Goal: Information Seeking & Learning: Learn about a topic

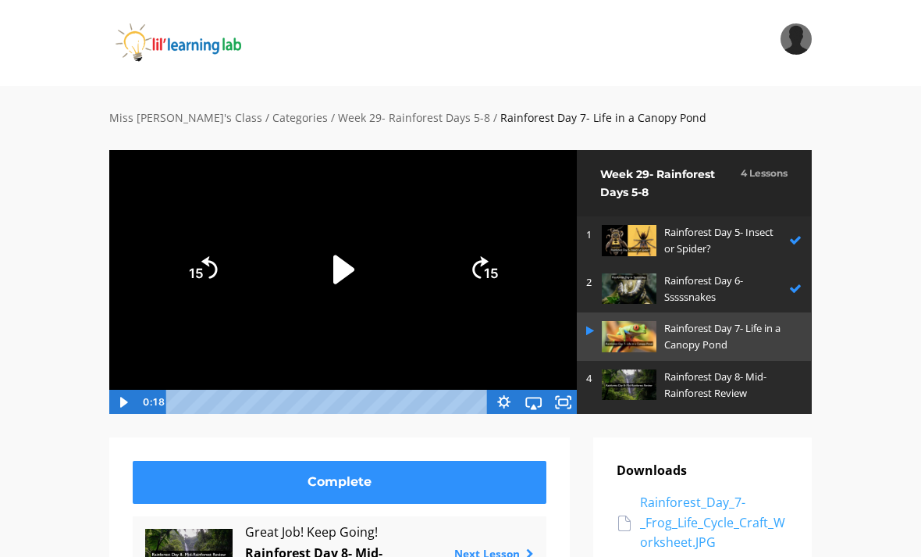
click at [735, 550] on div "Rainforest_Day_7-_Frog_Life_Cycle_Craft_Worksheet.JPG" at bounding box center [714, 523] width 148 height 60
click at [751, 550] on div "Rainforest_Day_7-_Frog_Life_Cycle_Craft_Worksheet.JPG" at bounding box center [714, 523] width 148 height 60
click at [635, 371] on img at bounding box center [629, 384] width 55 height 30
click at [636, 390] on img at bounding box center [629, 384] width 55 height 30
click at [629, 384] on img at bounding box center [629, 384] width 55 height 30
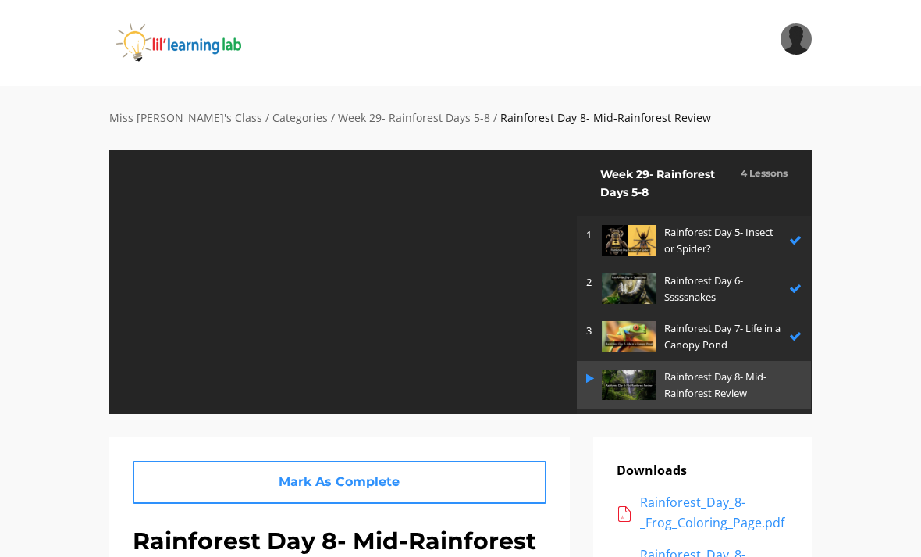
scroll to position [33, 0]
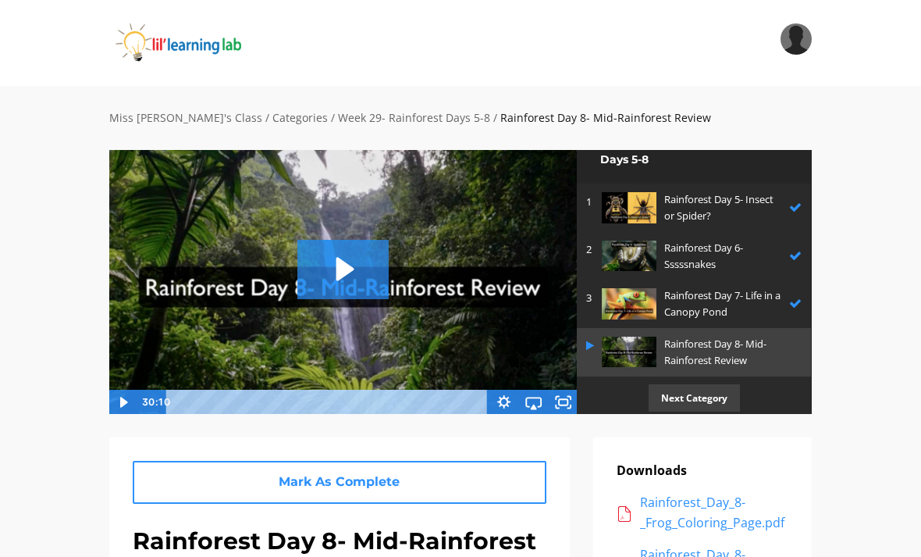
click at [345, 305] on img at bounding box center [343, 281] width 469 height 265
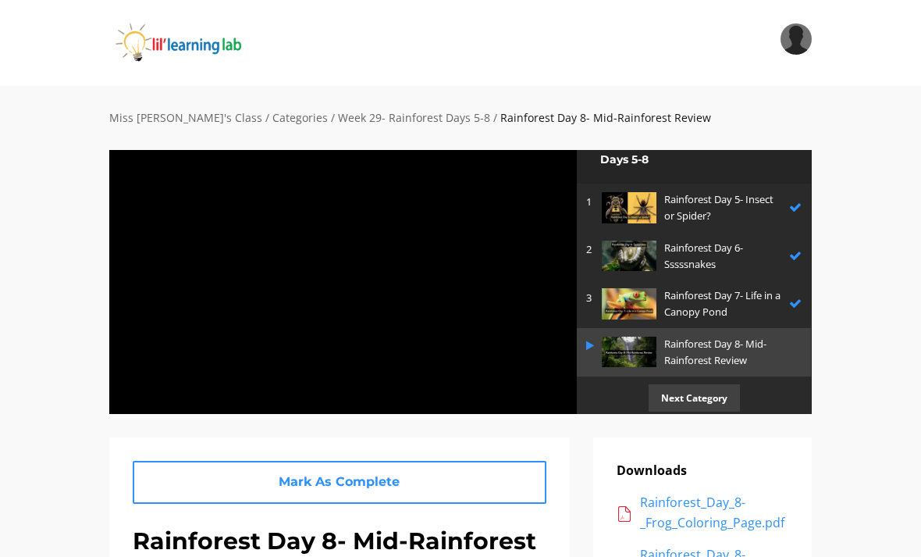
click at [522, 291] on div at bounding box center [343, 281] width 469 height 265
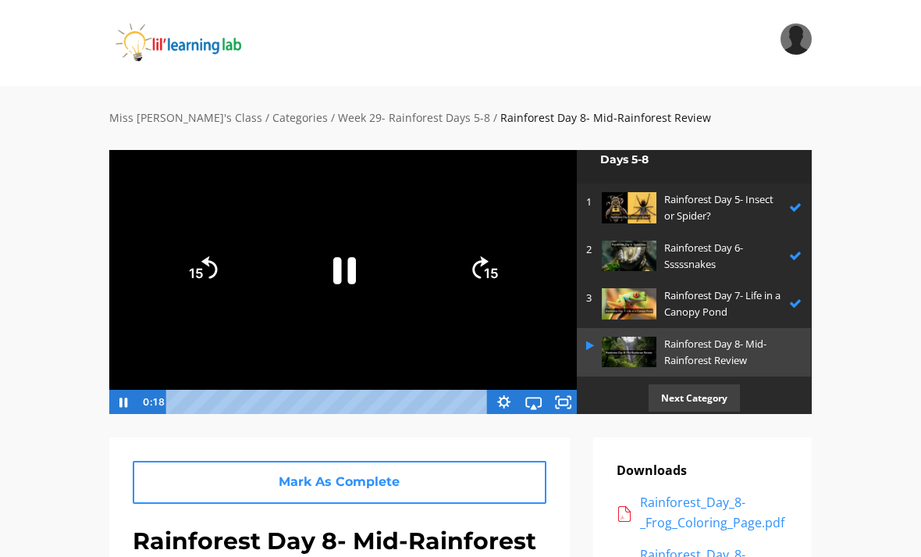
click at [568, 400] on rect "Fullscreen" at bounding box center [563, 402] width 9 height 6
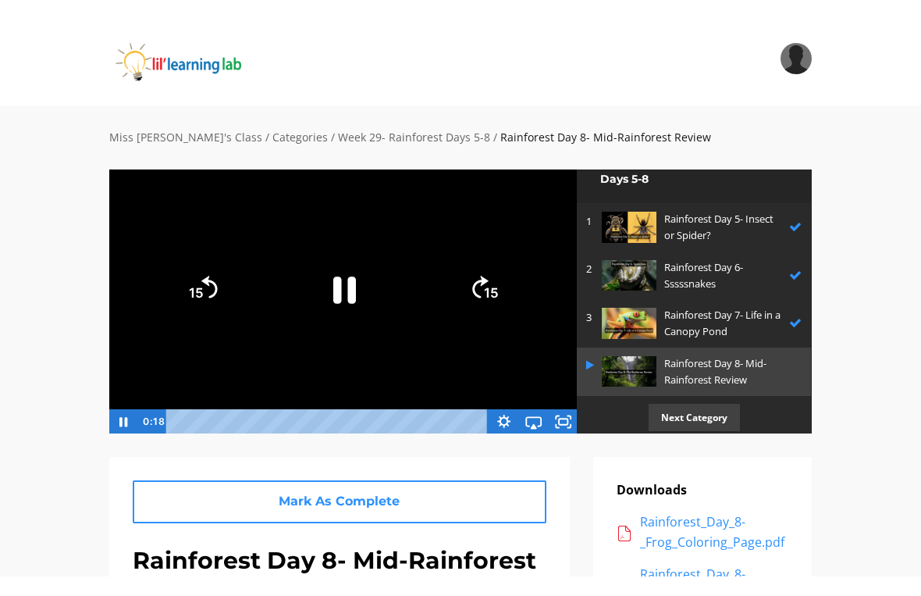
scroll to position [19, 0]
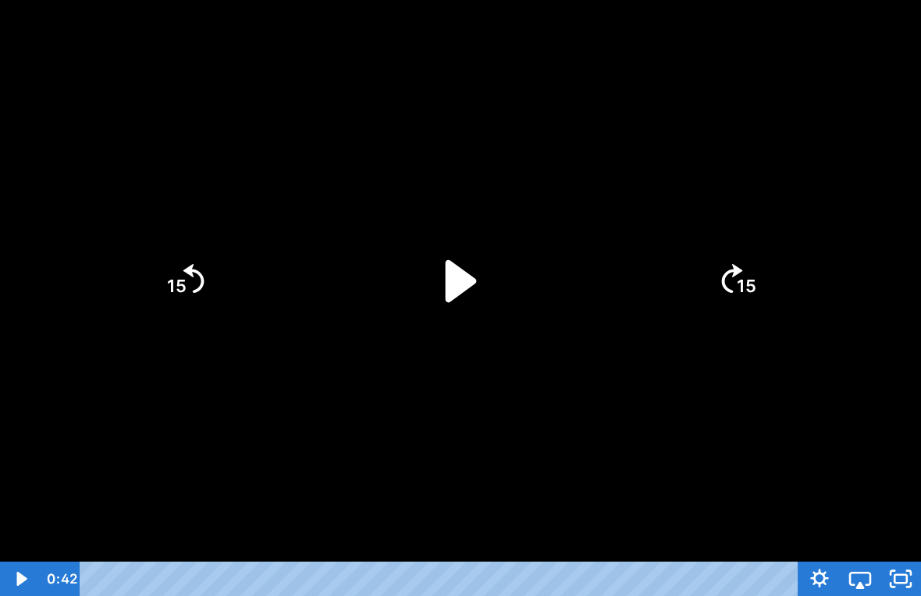
click at [474, 290] on icon "Play Video" at bounding box center [461, 280] width 121 height 121
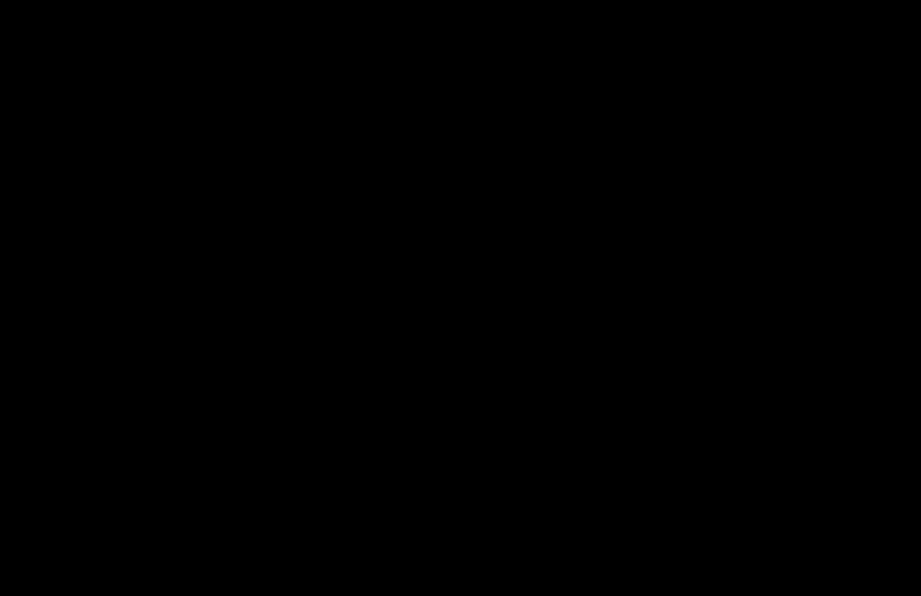
click at [604, 240] on div at bounding box center [460, 298] width 921 height 596
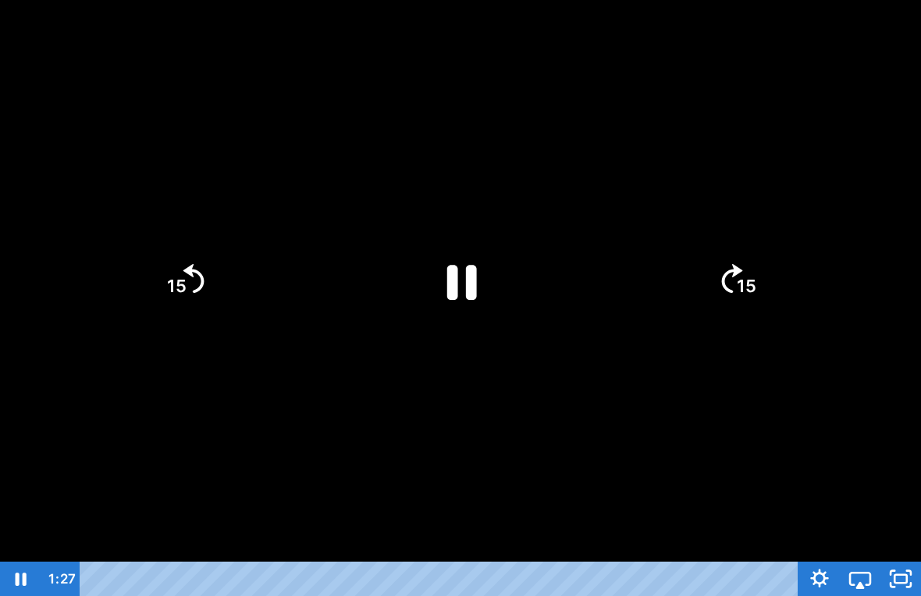
click at [476, 293] on icon "Pause" at bounding box center [462, 282] width 30 height 35
click at [485, 269] on icon "Play Video" at bounding box center [461, 281] width 108 height 108
click at [646, 421] on div at bounding box center [460, 298] width 921 height 596
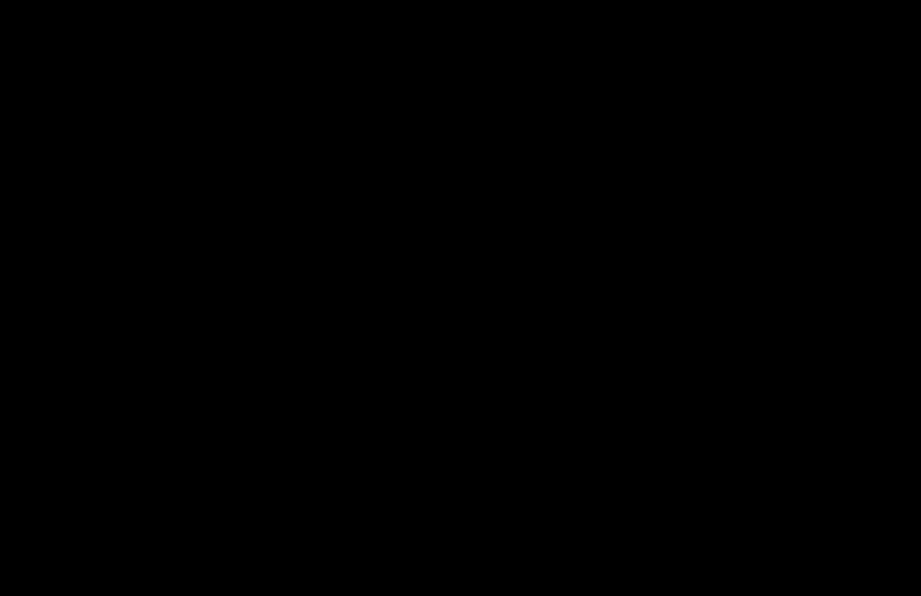
click at [497, 269] on div at bounding box center [460, 298] width 921 height 596
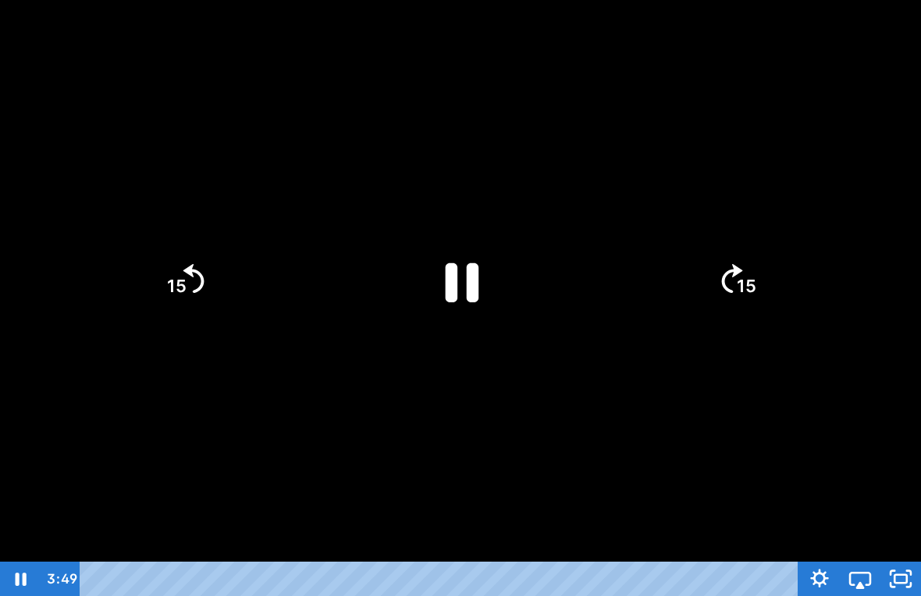
click at [445, 269] on icon "Pause" at bounding box center [461, 280] width 121 height 121
click at [446, 223] on div at bounding box center [460, 298] width 921 height 596
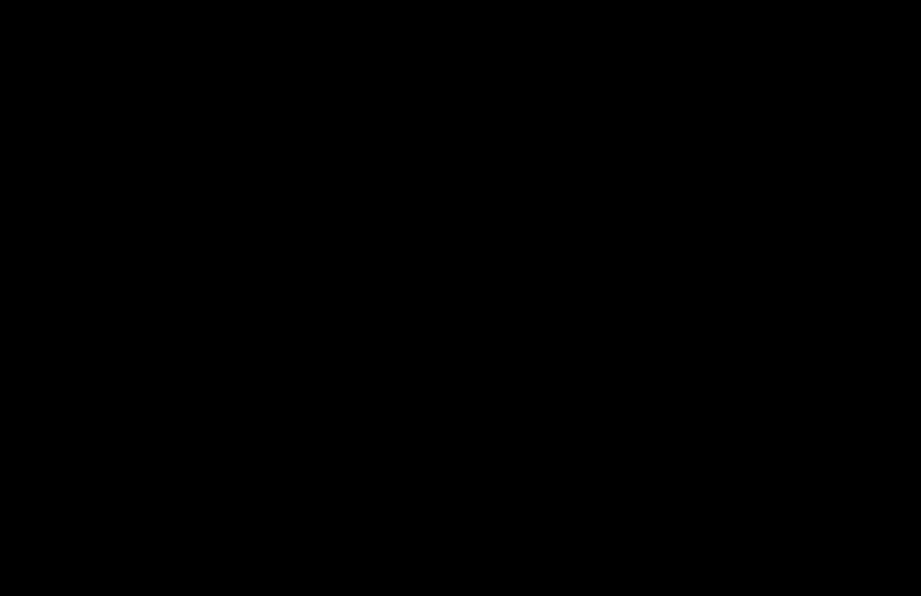
click at [486, 326] on div at bounding box center [460, 298] width 921 height 596
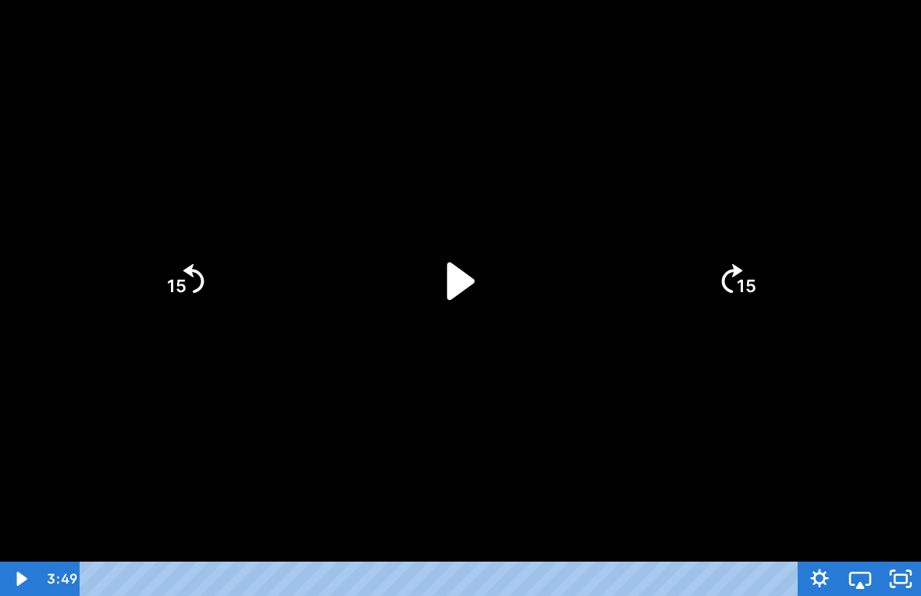
click at [471, 272] on icon "Play Video" at bounding box center [461, 281] width 108 height 108
click at [897, 422] on div at bounding box center [460, 298] width 921 height 596
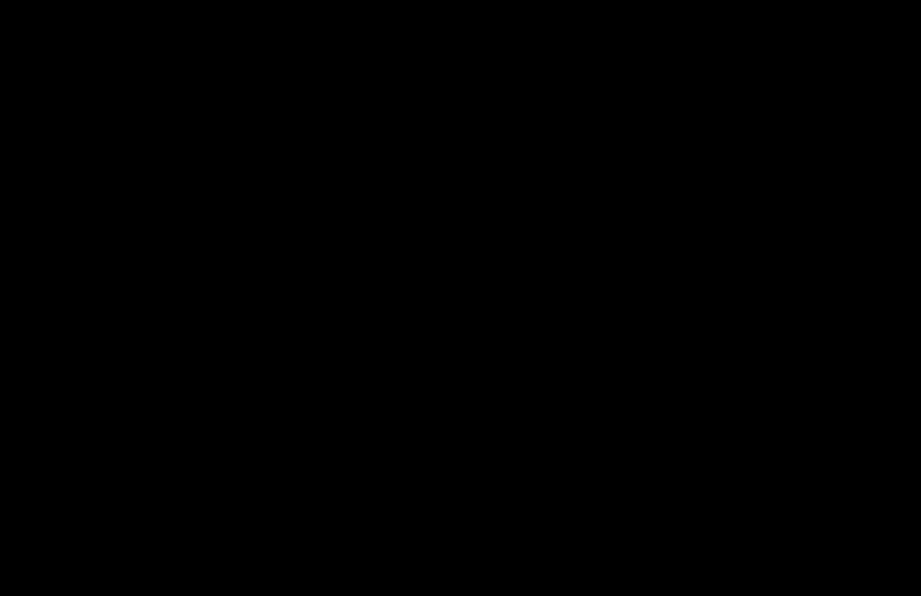
click at [441, 280] on div at bounding box center [460, 298] width 921 height 596
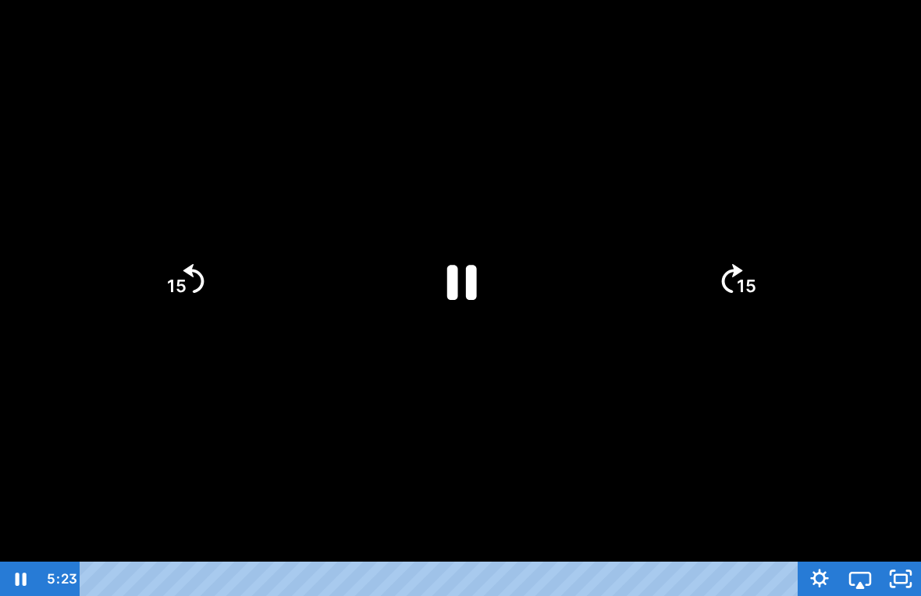
click at [493, 267] on icon "Pause" at bounding box center [461, 281] width 108 height 108
click at [432, 230] on icon "Play Video" at bounding box center [461, 280] width 121 height 121
click at [569, 378] on div at bounding box center [460, 298] width 921 height 596
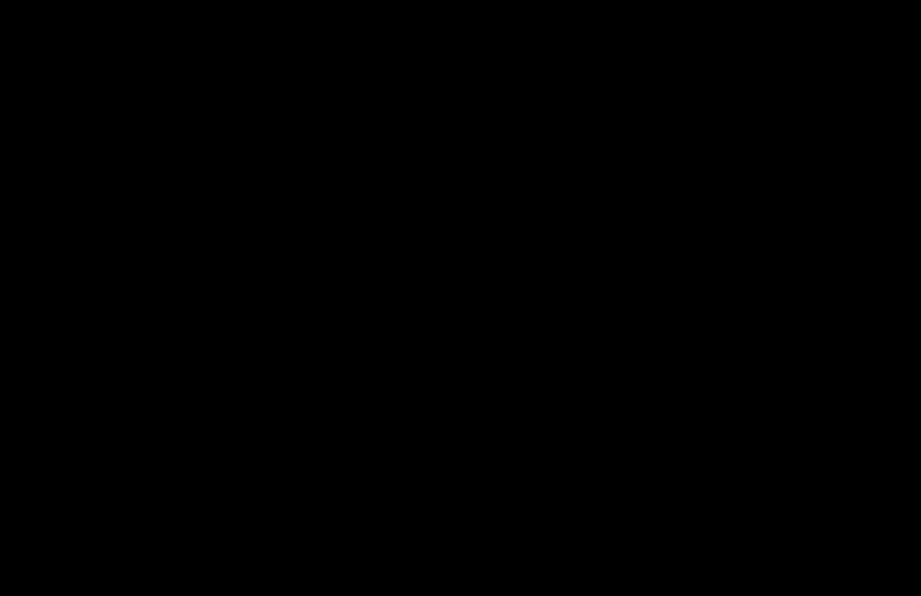
click at [454, 173] on div at bounding box center [460, 298] width 921 height 596
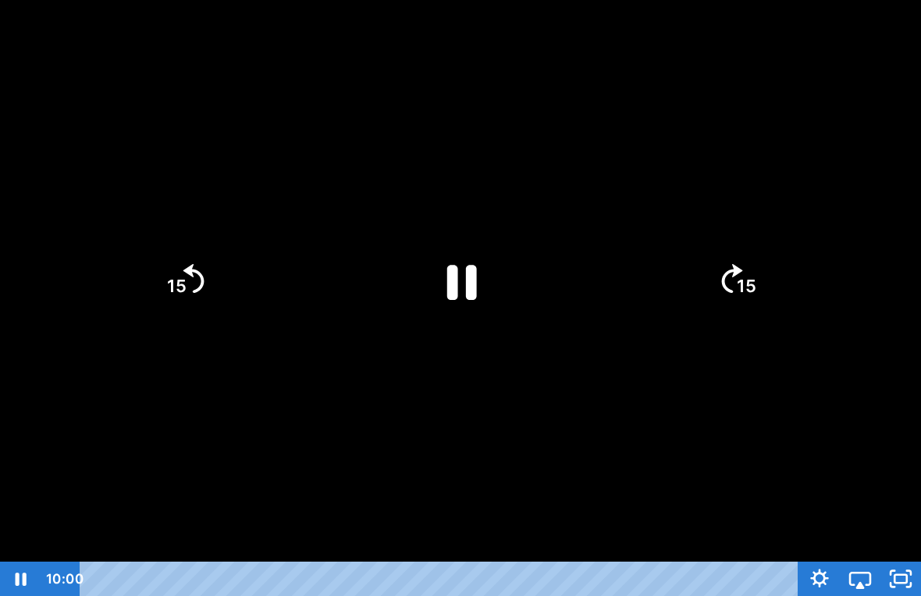
click at [473, 255] on icon "Pause" at bounding box center [461, 281] width 108 height 108
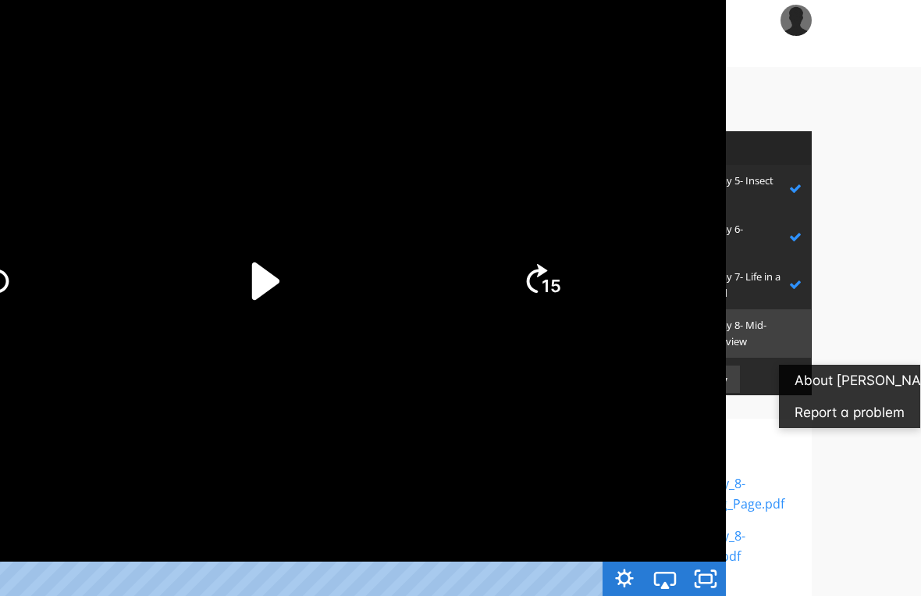
click at [478, 234] on div at bounding box center [265, 298] width 921 height 596
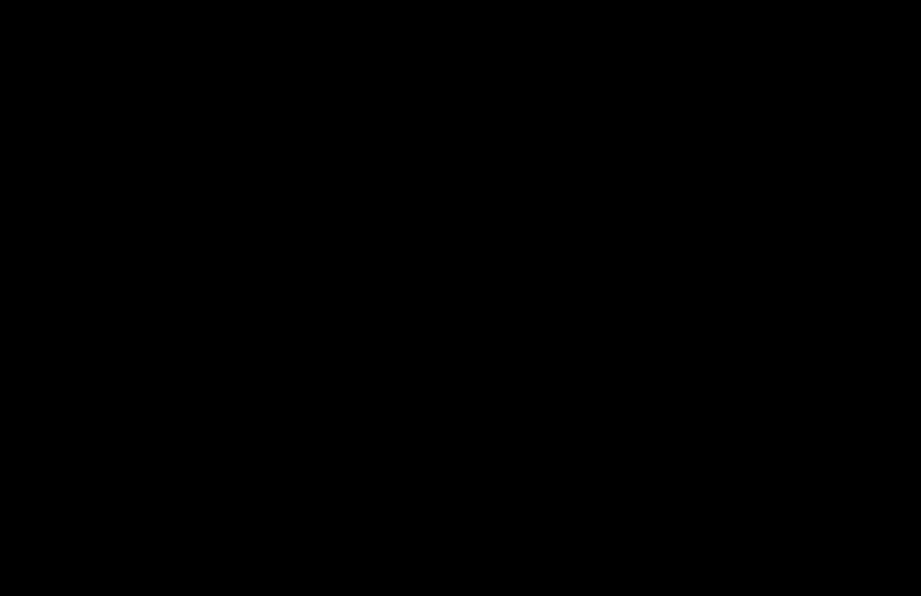
scroll to position [0, 0]
click at [488, 367] on div at bounding box center [460, 298] width 921 height 596
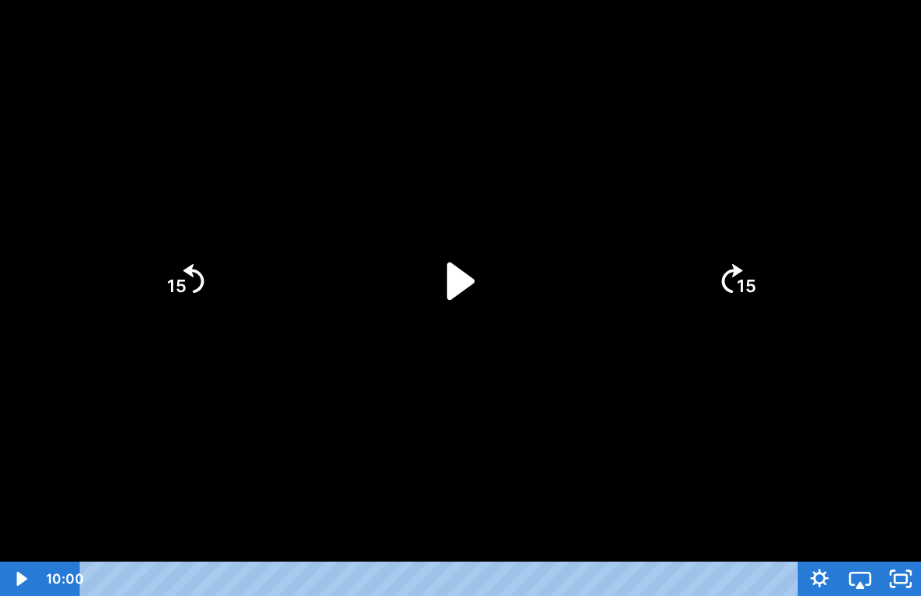
click at [465, 290] on icon "Play Video" at bounding box center [460, 280] width 27 height 37
click at [569, 445] on div at bounding box center [460, 298] width 921 height 596
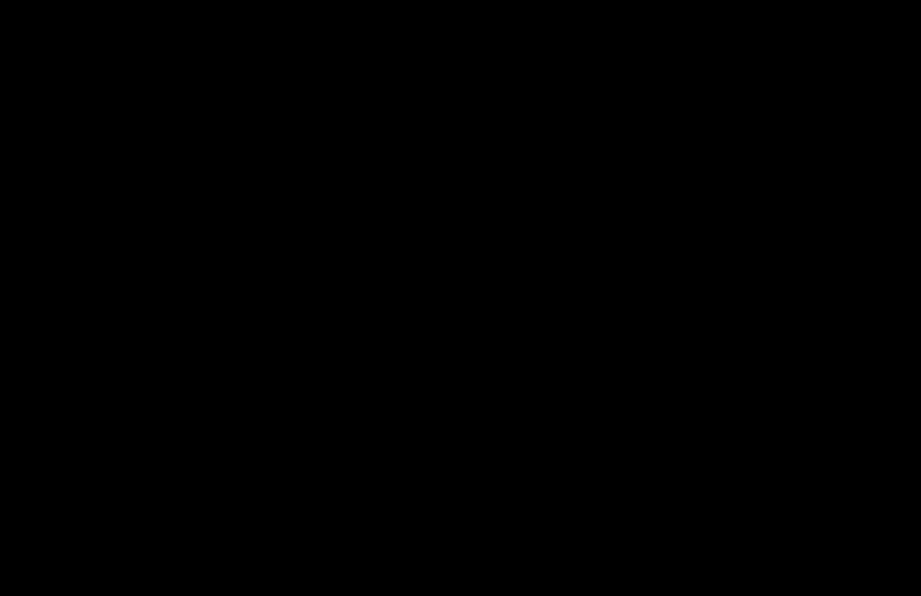
click at [219, 244] on div at bounding box center [460, 298] width 921 height 596
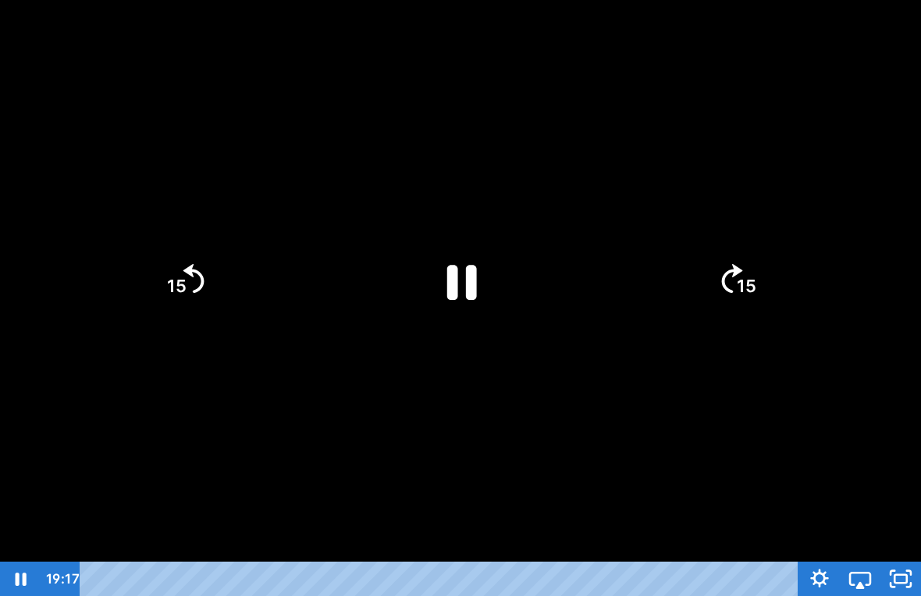
click at [183, 294] on tspan "15" at bounding box center [177, 286] width 20 height 20
click at [182, 294] on tspan "15" at bounding box center [176, 286] width 22 height 23
click at [191, 284] on icon "15" at bounding box center [184, 280] width 75 height 75
click at [190, 280] on icon "15" at bounding box center [184, 280] width 75 height 75
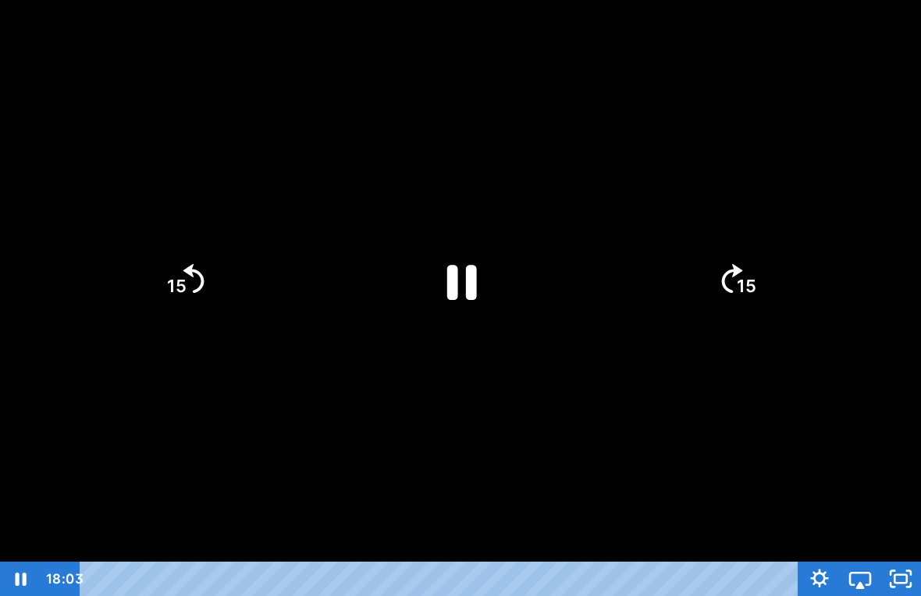
click at [191, 283] on icon "15" at bounding box center [184, 280] width 75 height 75
click at [188, 268] on icon "Skip back 15 seconds" at bounding box center [194, 278] width 23 height 33
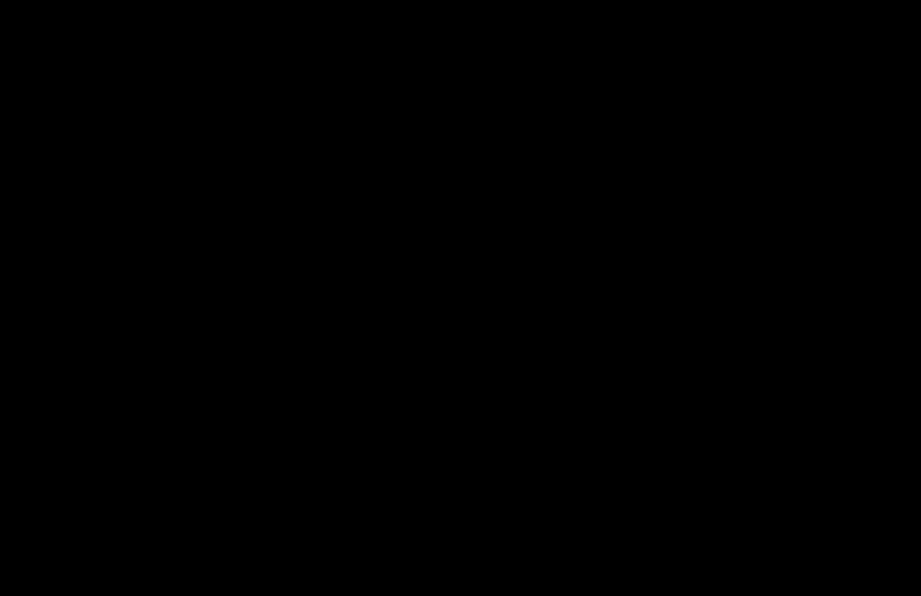
click at [517, 347] on div at bounding box center [460, 298] width 921 height 596
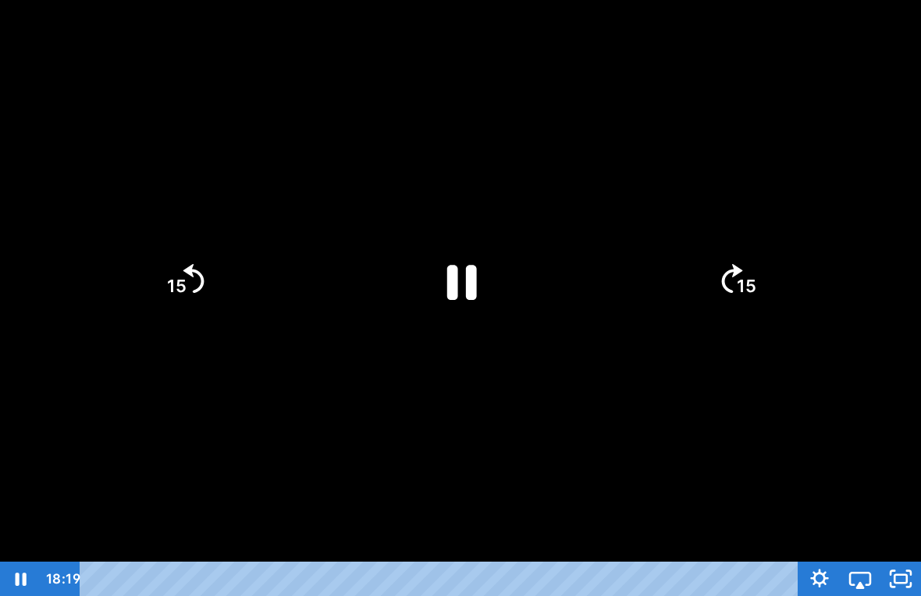
click at [472, 290] on icon "Pause" at bounding box center [462, 282] width 30 height 35
click at [451, 441] on div at bounding box center [460, 298] width 921 height 596
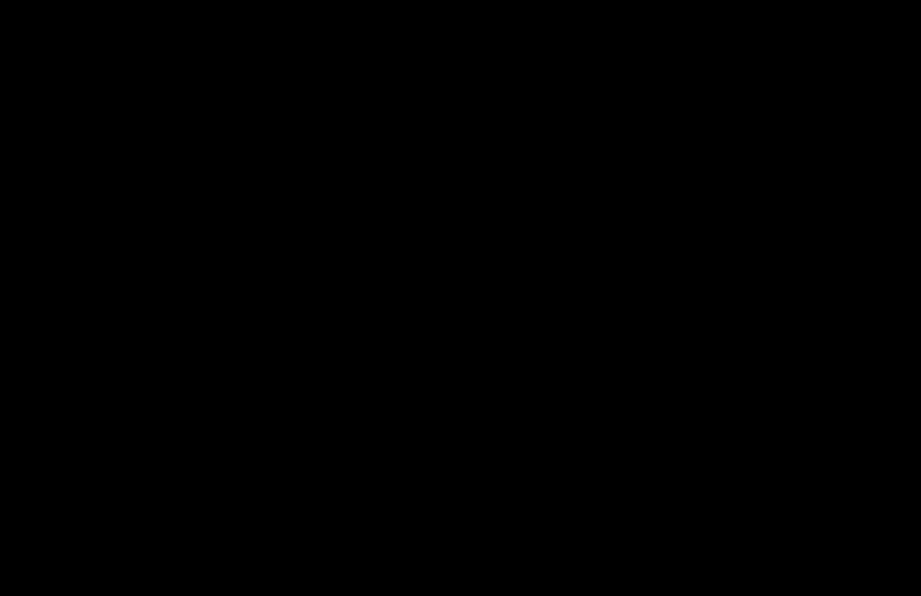
click at [190, 198] on div at bounding box center [460, 298] width 921 height 596
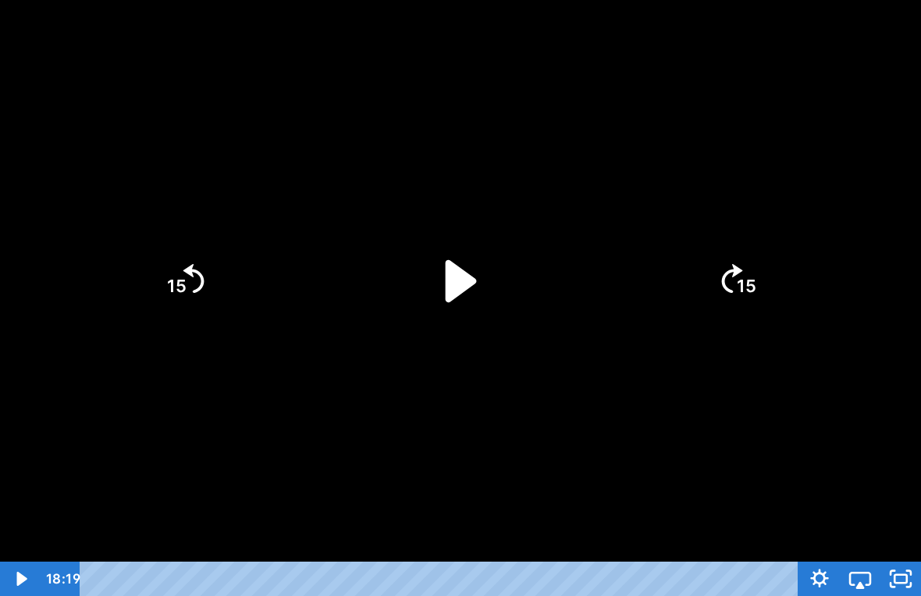
click at [490, 255] on icon "Play Video" at bounding box center [461, 280] width 121 height 121
click at [593, 422] on div at bounding box center [460, 298] width 921 height 596
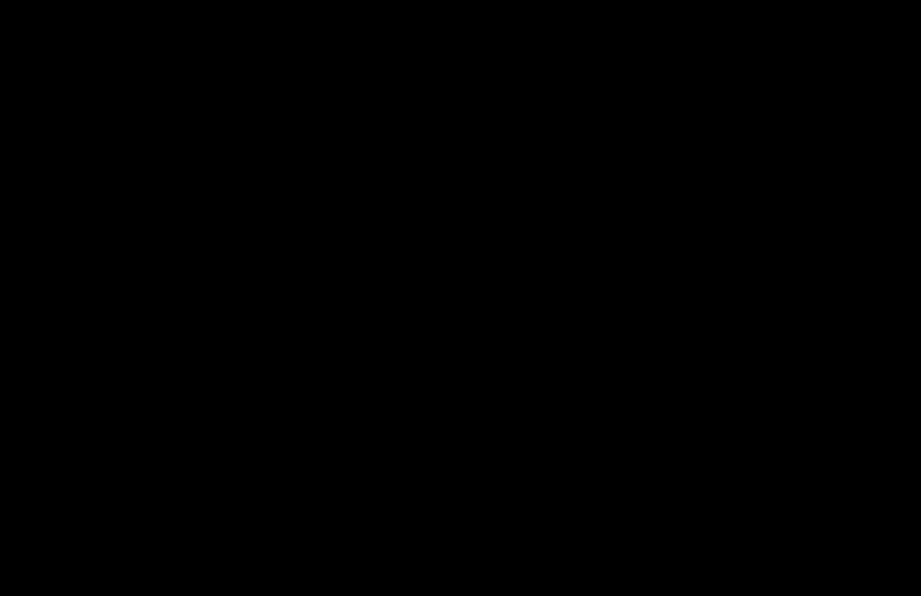
click at [542, 317] on div at bounding box center [460, 298] width 921 height 596
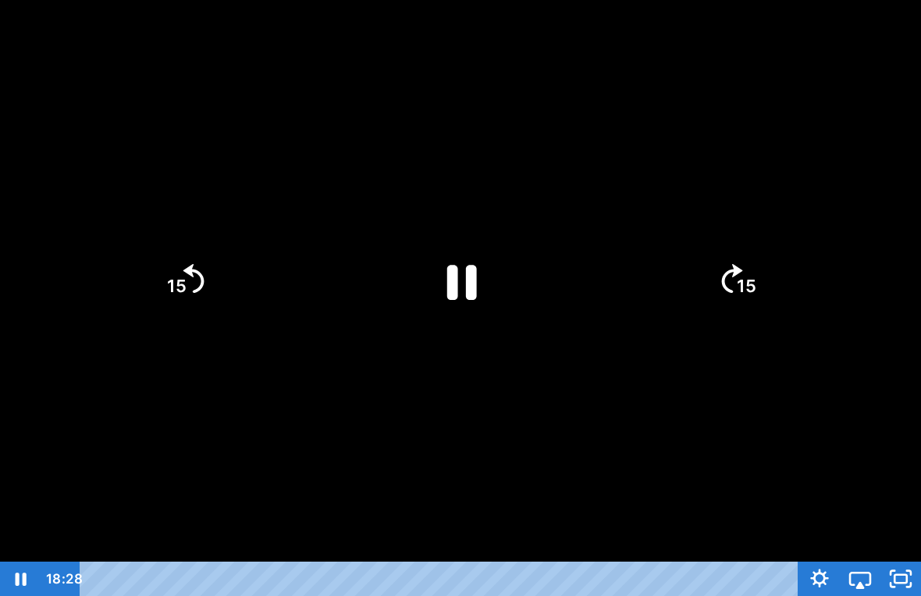
click at [485, 283] on icon "Pause" at bounding box center [461, 281] width 108 height 108
click at [544, 401] on div at bounding box center [460, 298] width 921 height 596
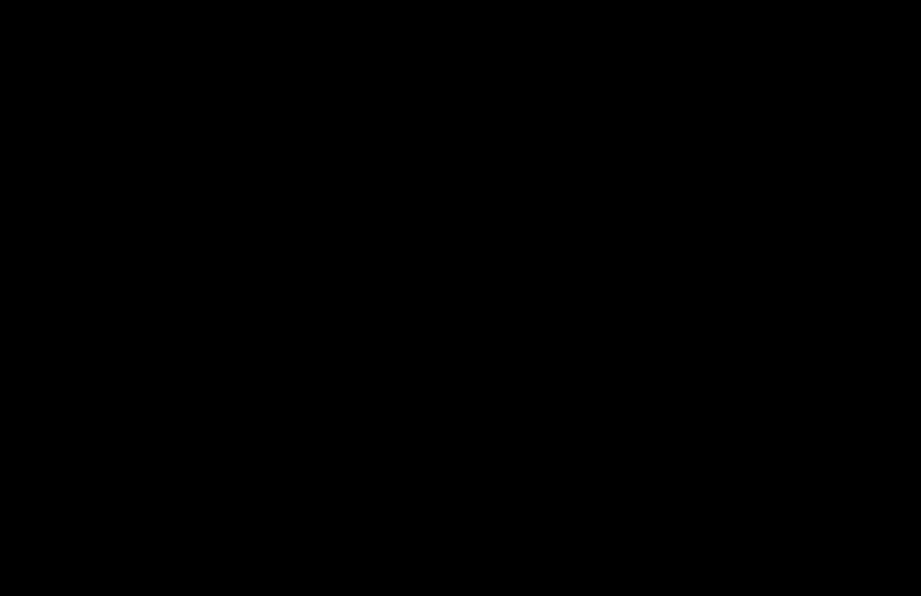
click at [490, 154] on div at bounding box center [460, 298] width 921 height 596
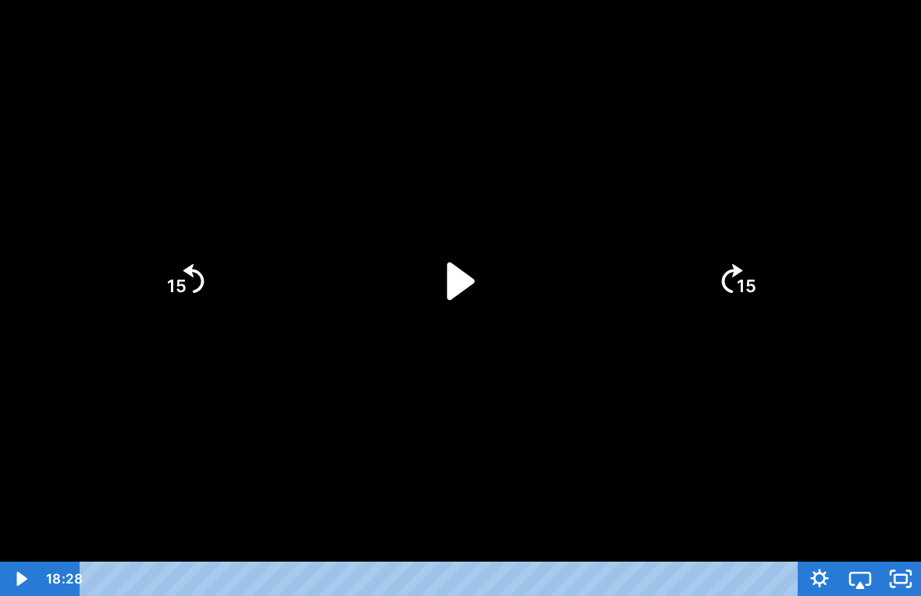
click at [486, 269] on icon "Play Video" at bounding box center [461, 281] width 108 height 108
click at [623, 443] on div at bounding box center [460, 298] width 921 height 596
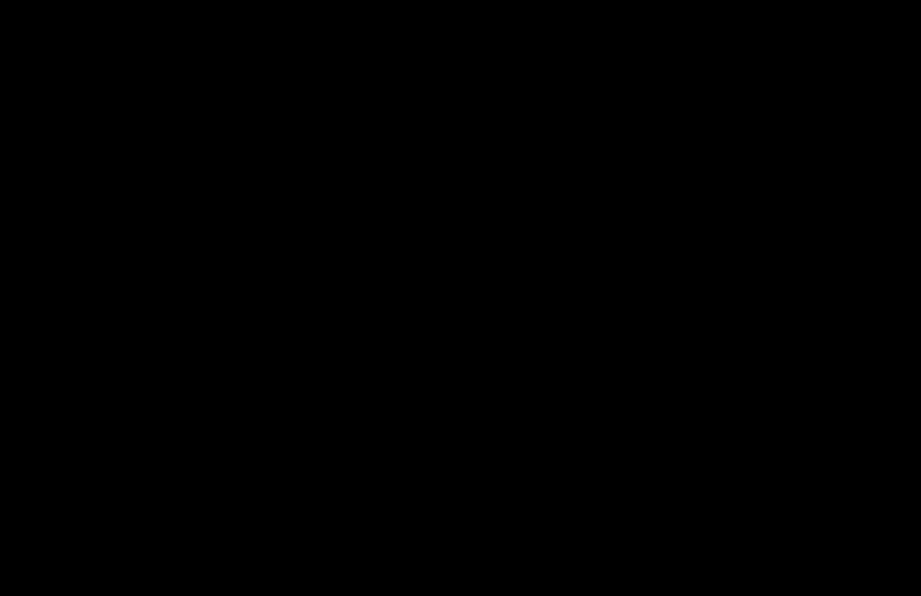
click at [354, 310] on div at bounding box center [460, 298] width 921 height 596
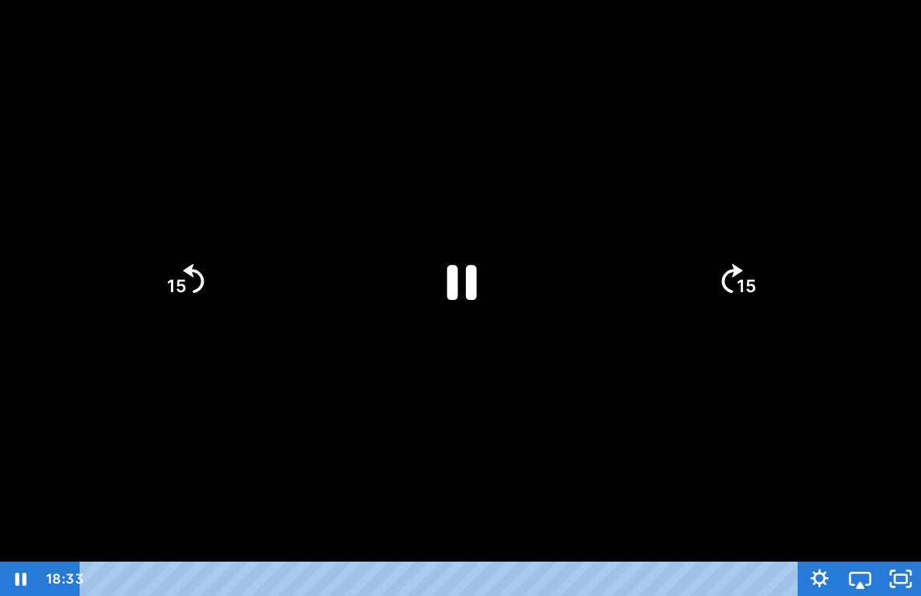
click at [208, 287] on icon "15" at bounding box center [184, 280] width 75 height 75
click at [467, 271] on icon "Pause" at bounding box center [462, 282] width 30 height 35
click at [348, 354] on div at bounding box center [460, 298] width 921 height 596
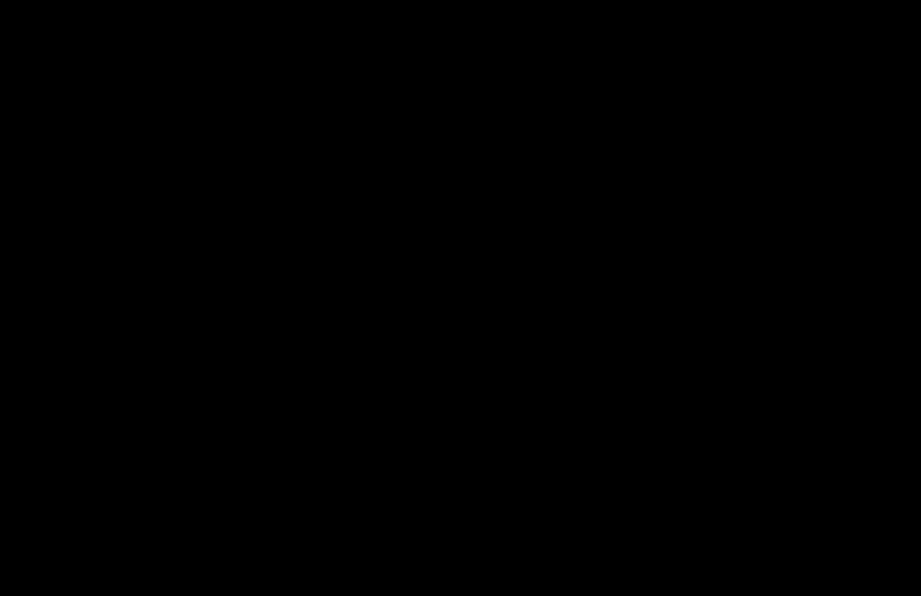
click at [504, 328] on div at bounding box center [460, 298] width 921 height 596
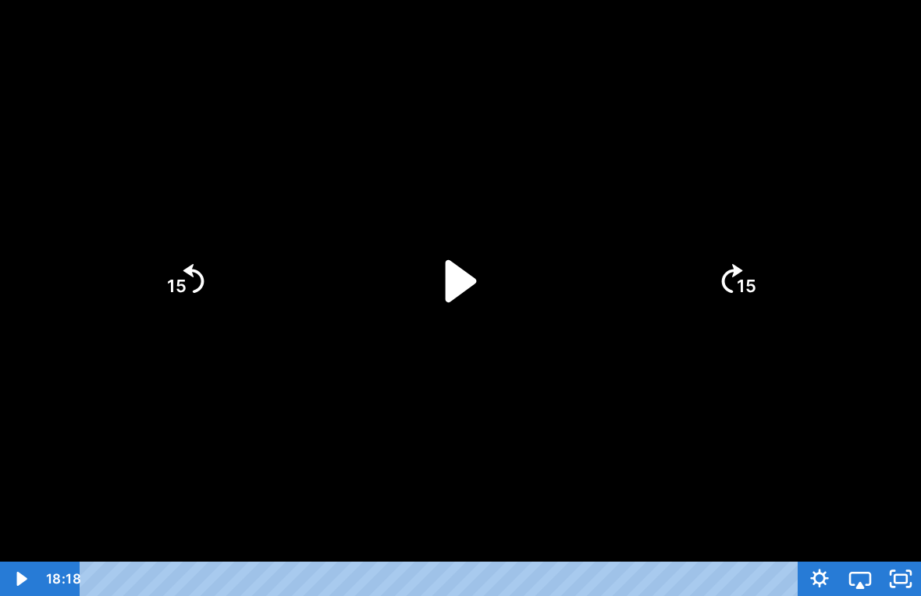
click at [461, 267] on icon "Play Video" at bounding box center [461, 280] width 121 height 121
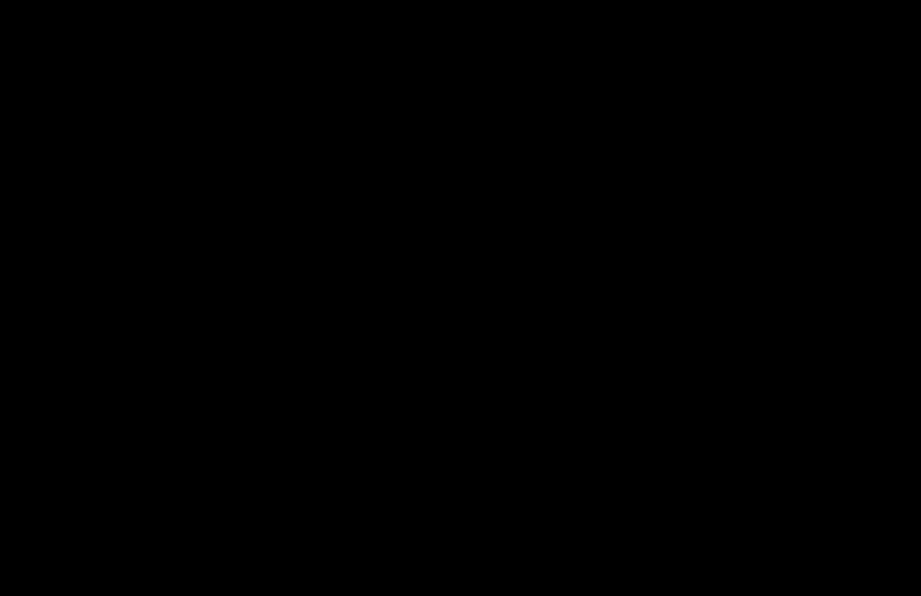
click at [240, 415] on div at bounding box center [460, 298] width 921 height 596
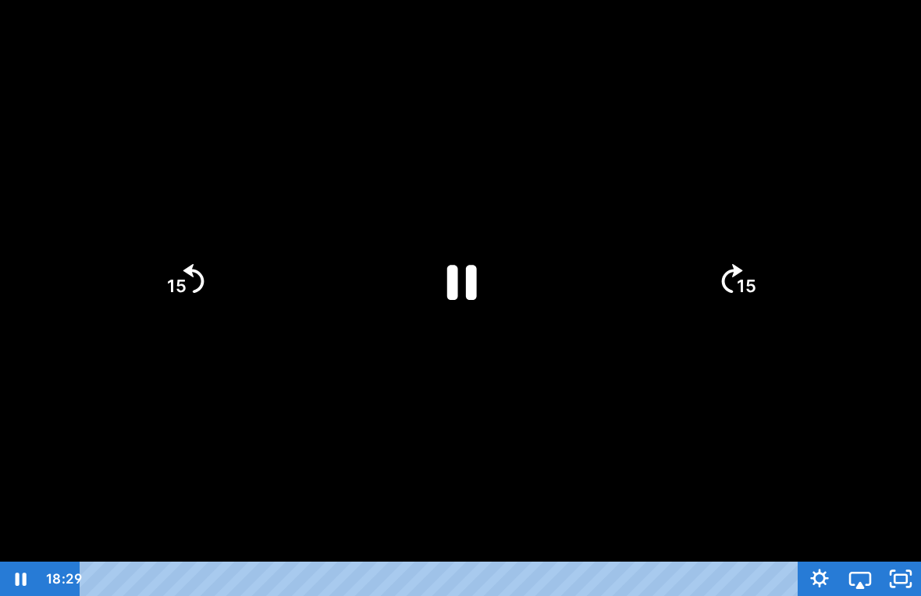
click at [265, 376] on div at bounding box center [460, 298] width 921 height 596
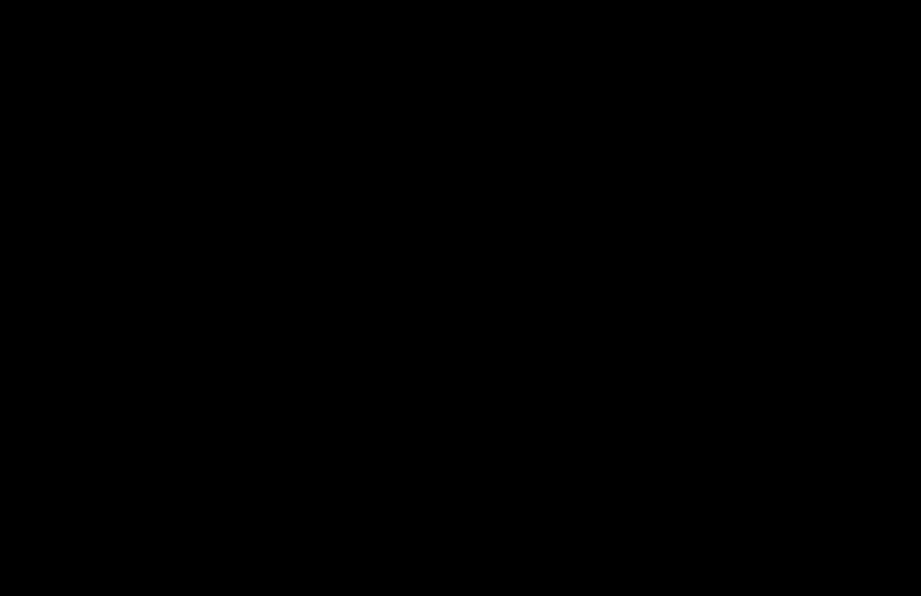
click at [275, 428] on div at bounding box center [460, 298] width 921 height 596
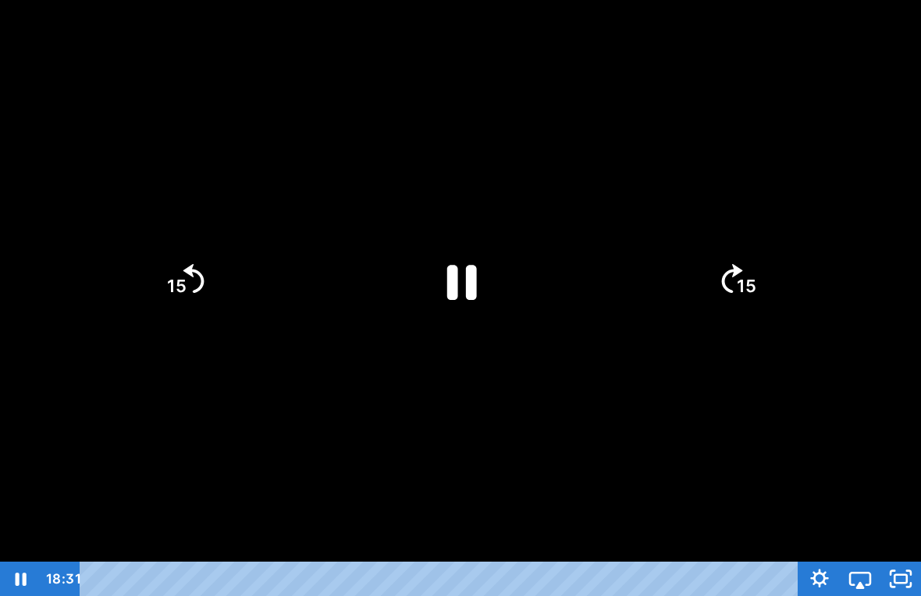
click at [475, 279] on icon "Pause" at bounding box center [462, 282] width 30 height 35
click at [421, 401] on div at bounding box center [460, 298] width 921 height 596
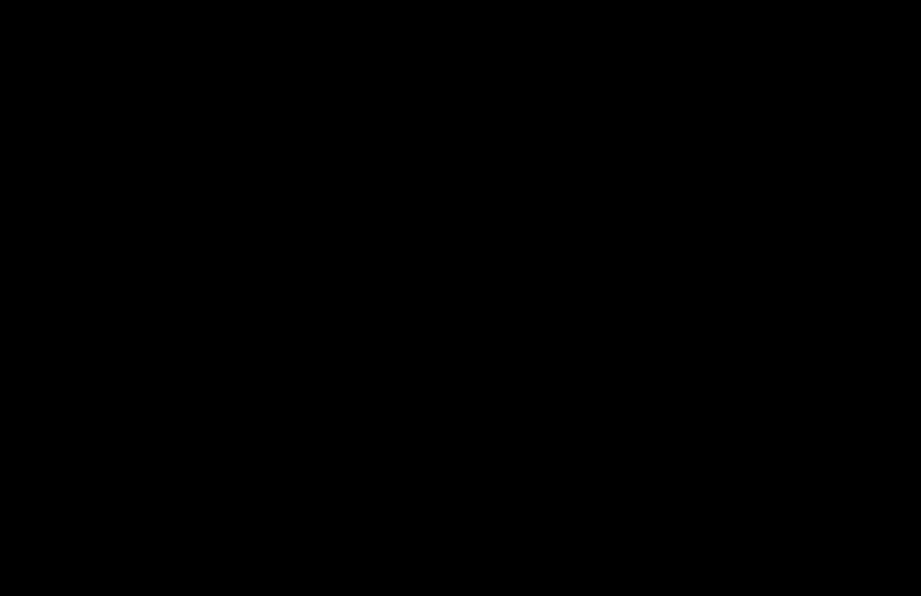
click at [252, 399] on div at bounding box center [460, 298] width 921 height 596
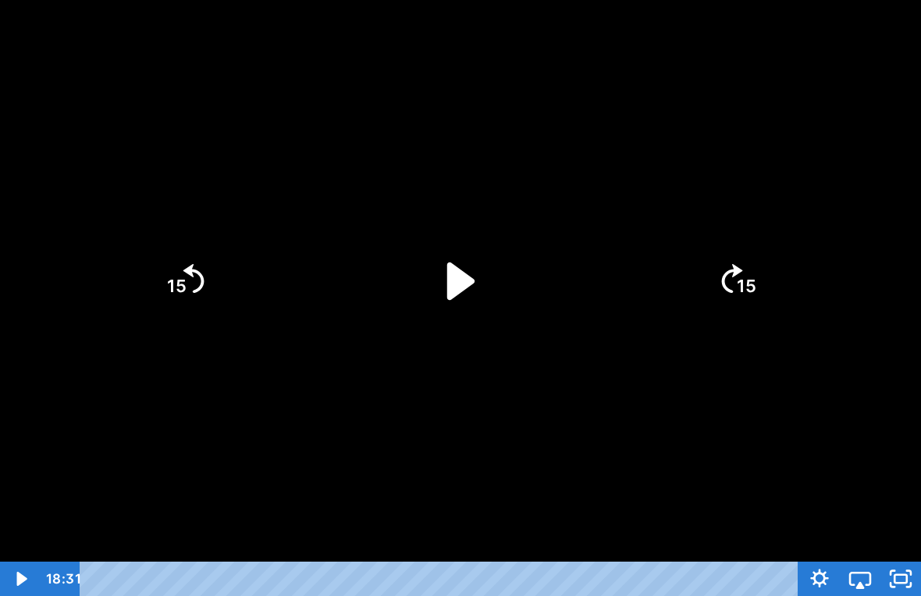
click at [187, 439] on div at bounding box center [460, 298] width 921 height 596
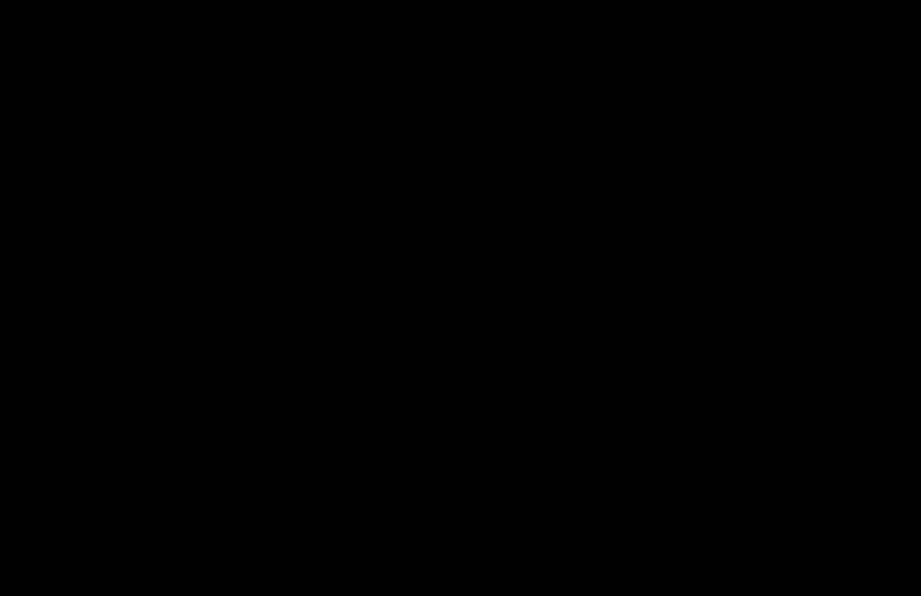
click at [385, 255] on div at bounding box center [460, 298] width 921 height 596
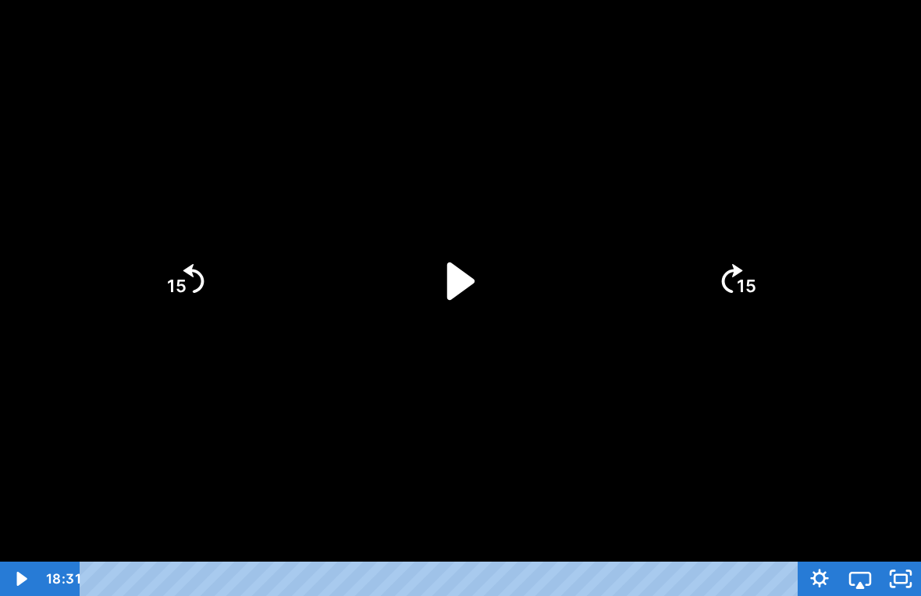
click at [473, 291] on icon "Play Video" at bounding box center [461, 281] width 108 height 108
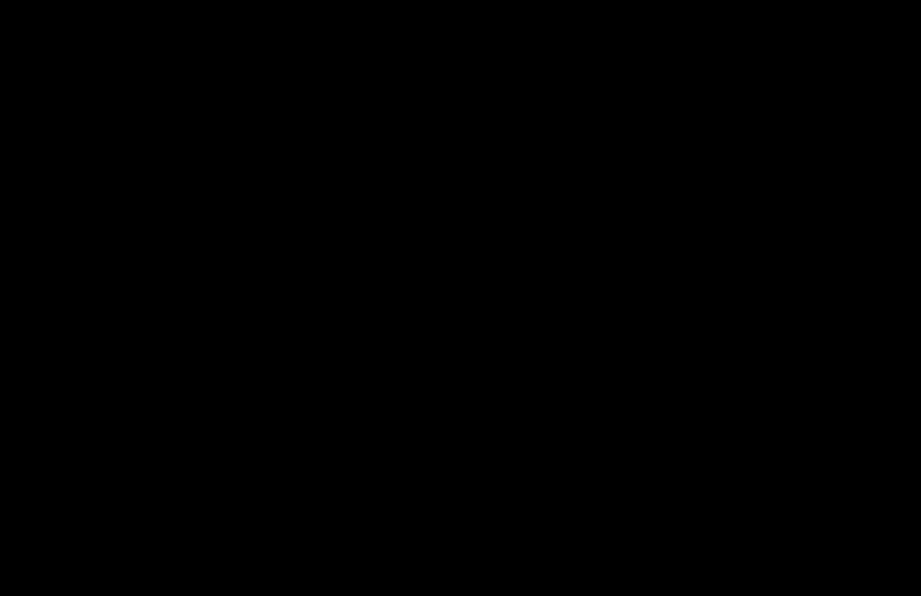
click at [804, 422] on div at bounding box center [460, 298] width 921 height 596
click at [618, 523] on div at bounding box center [460, 298] width 921 height 596
click at [905, 556] on icon "Unfullscreen" at bounding box center [901, 578] width 41 height 34
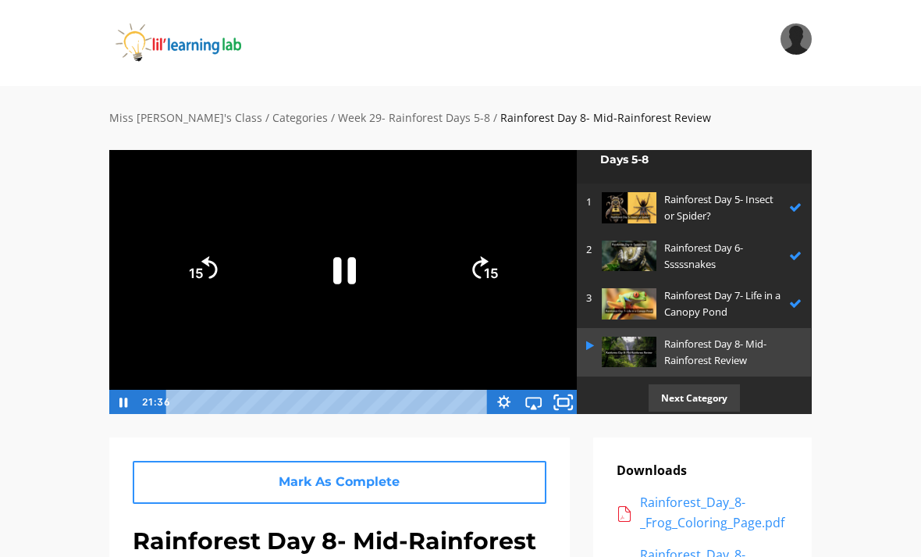
click at [557, 410] on icon "Fullscreen" at bounding box center [564, 401] width 36 height 30
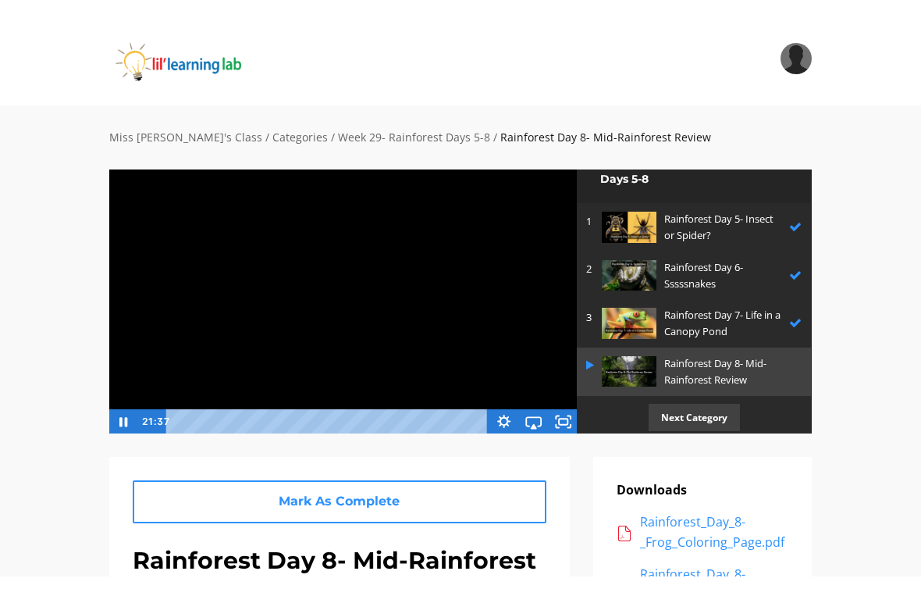
scroll to position [19, 0]
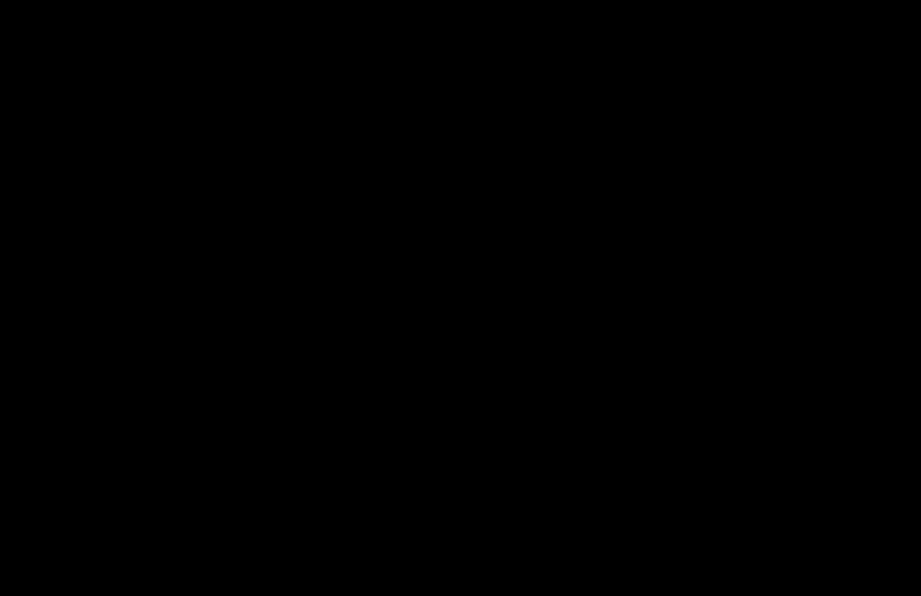
click at [103, 187] on div at bounding box center [460, 298] width 921 height 596
click at [507, 329] on div at bounding box center [460, 298] width 921 height 596
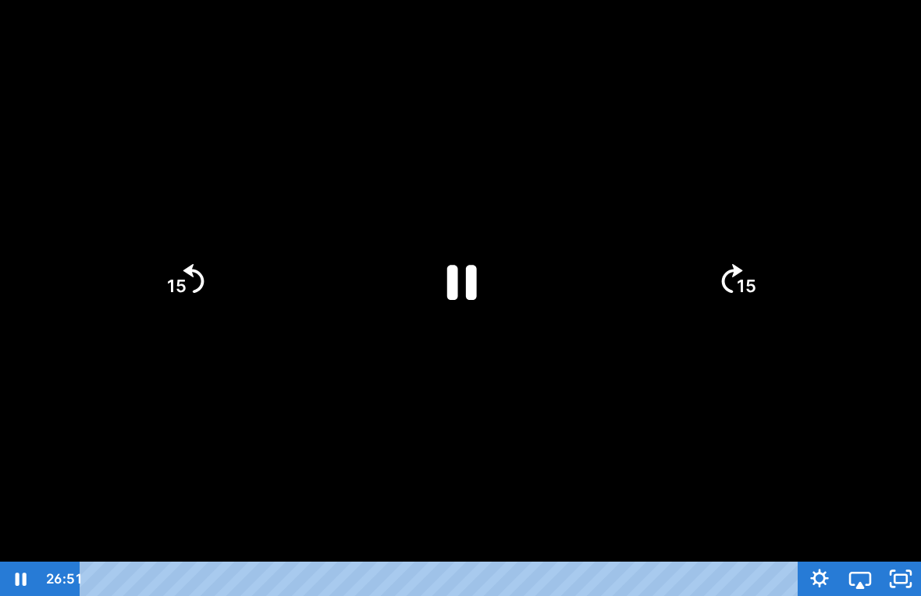
click at [453, 259] on icon "Pause" at bounding box center [461, 281] width 108 height 108
click at [458, 258] on icon "Play Video" at bounding box center [461, 281] width 108 height 108
click at [475, 281] on icon "Pause" at bounding box center [463, 281] width 34 height 39
click at [461, 277] on icon "Play Video" at bounding box center [460, 280] width 27 height 37
click at [601, 418] on div at bounding box center [460, 298] width 921 height 596
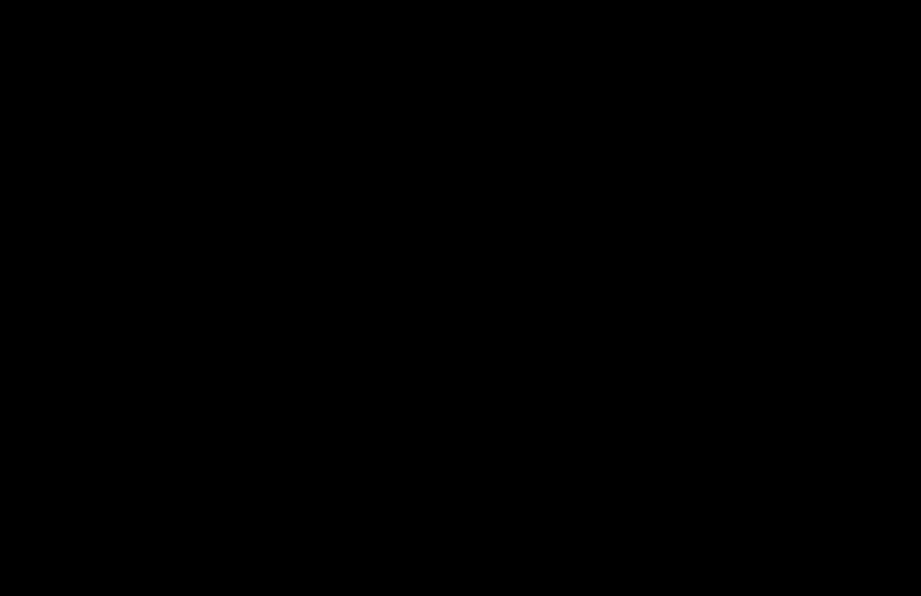
click at [885, 395] on div at bounding box center [460, 298] width 921 height 596
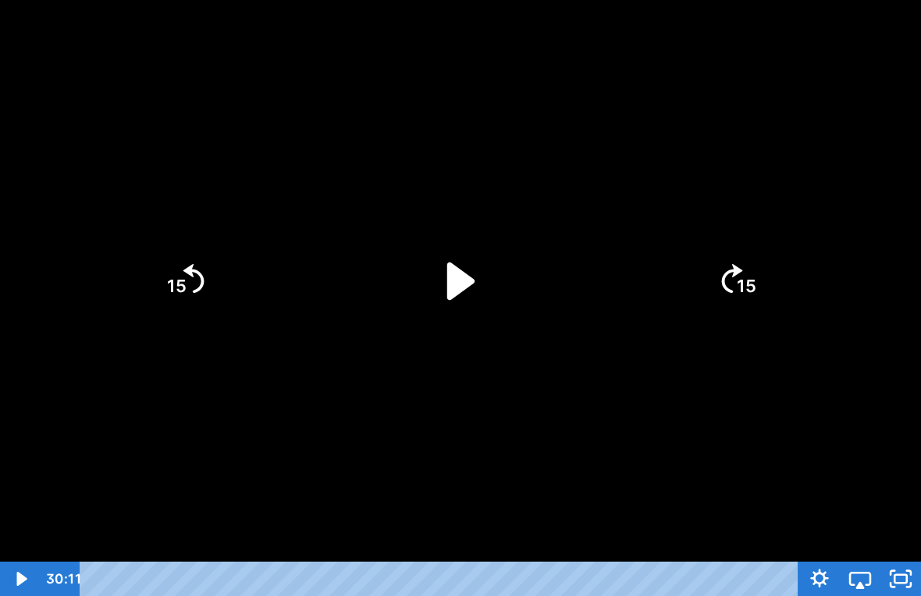
click at [901, 556] on rect "Unfullscreen" at bounding box center [901, 579] width 12 height 8
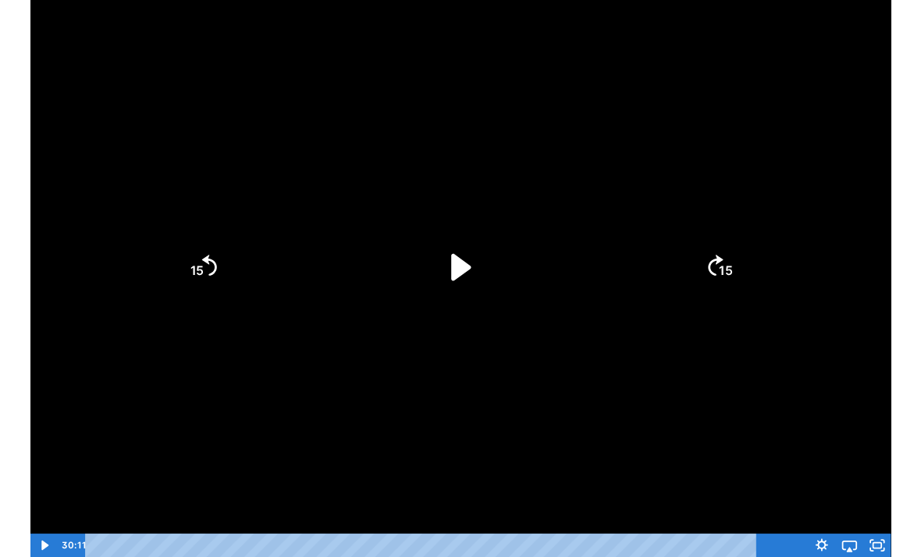
scroll to position [0, 0]
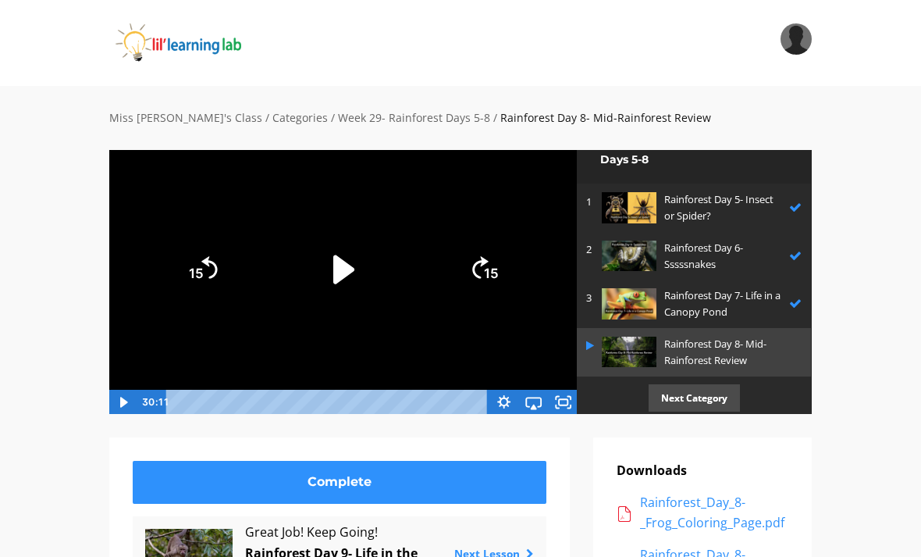
click at [704, 386] on p "Next Category" at bounding box center [694, 397] width 91 height 27
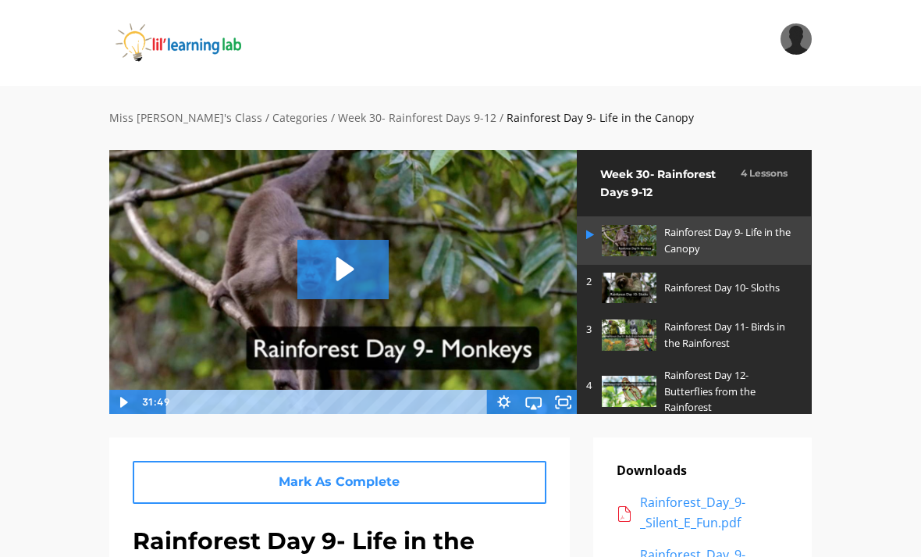
click at [374, 262] on icon "Play Video: sites/2147505858/video/7irSX6UqT0ShATWMuk54_Rainforest_Day_9-_Life_…" at bounding box center [342, 269] width 91 height 59
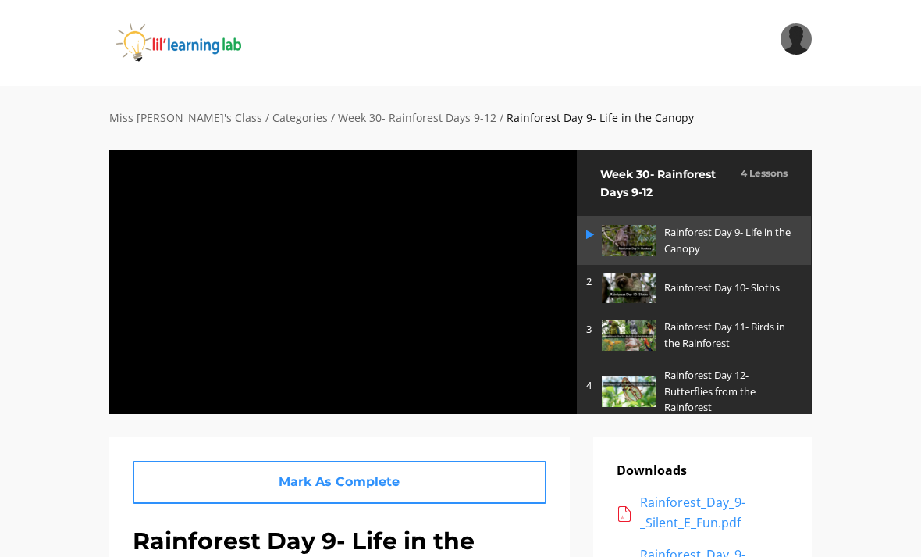
click at [511, 356] on div at bounding box center [343, 281] width 469 height 265
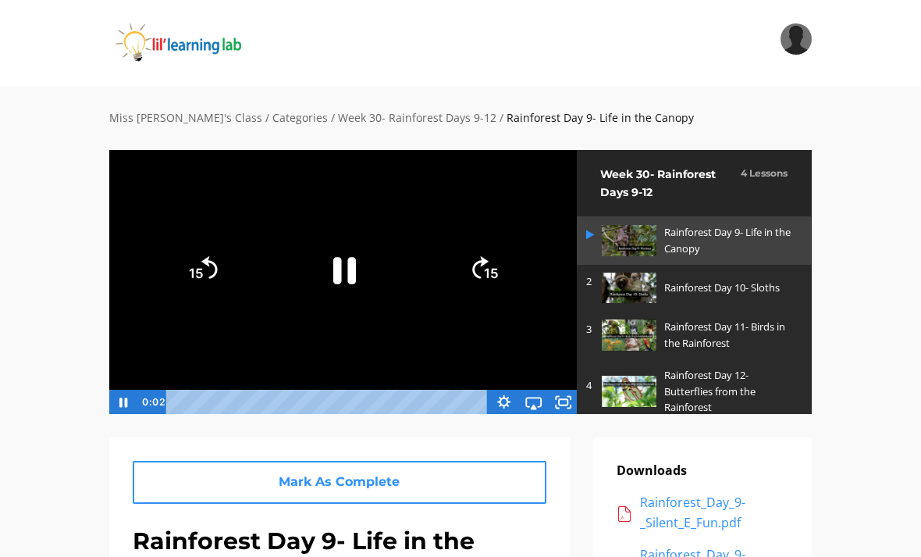
click at [569, 393] on icon "Fullscreen" at bounding box center [563, 402] width 30 height 25
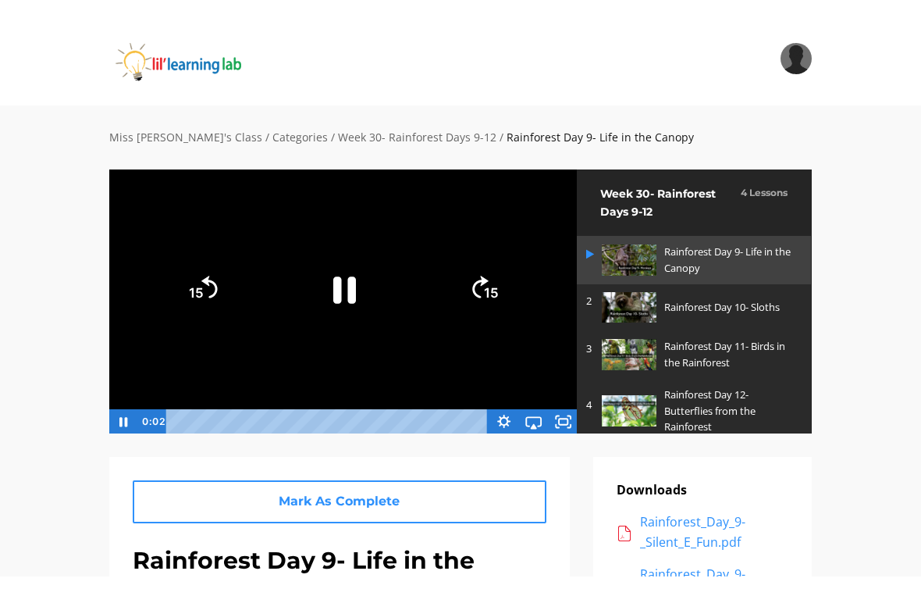
scroll to position [19, 0]
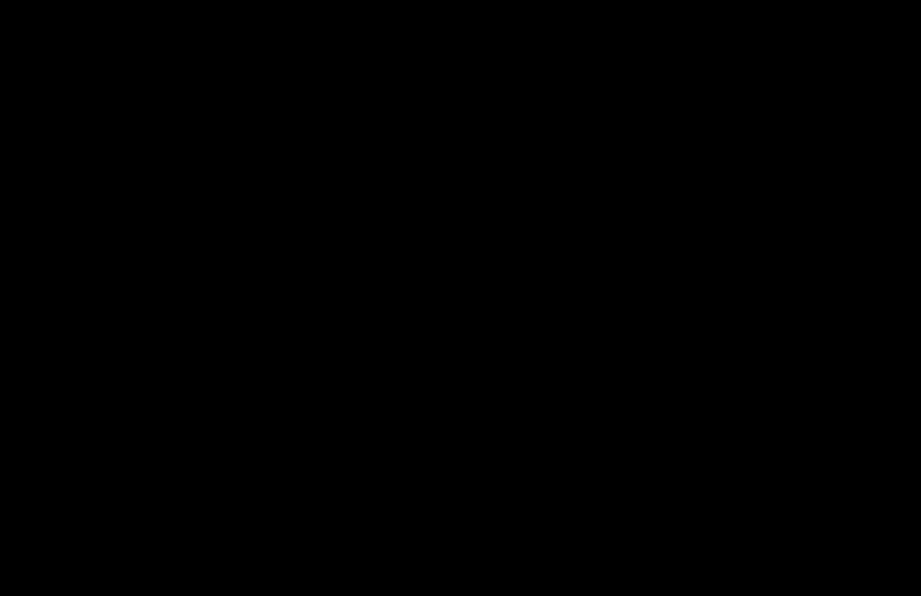
click at [504, 256] on div at bounding box center [460, 298] width 921 height 596
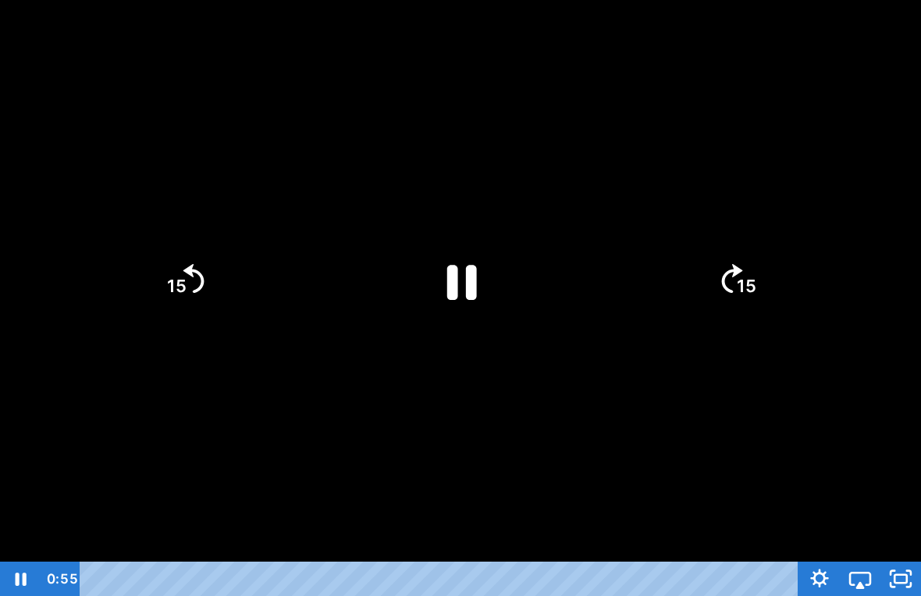
click at [569, 160] on div at bounding box center [460, 298] width 921 height 596
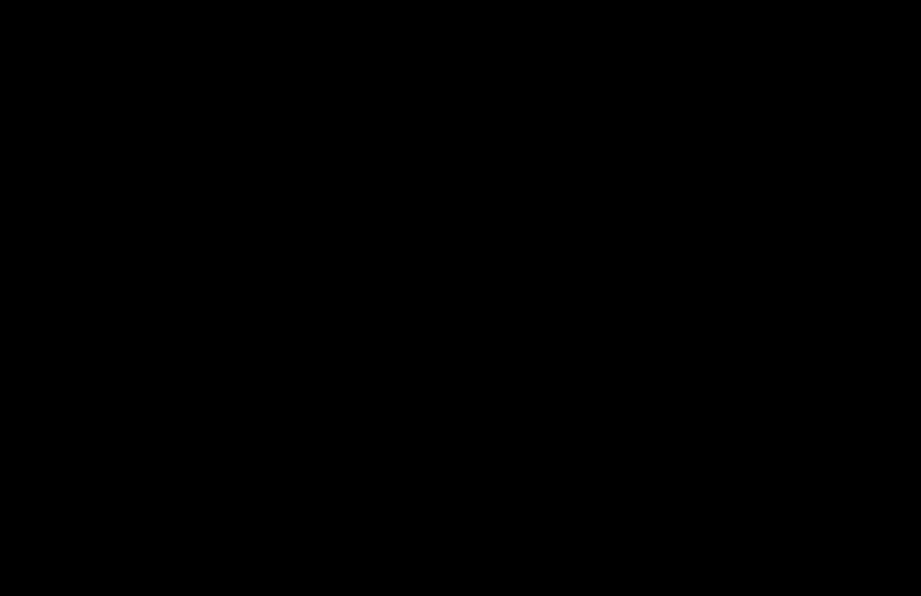
click at [489, 336] on div at bounding box center [460, 298] width 921 height 596
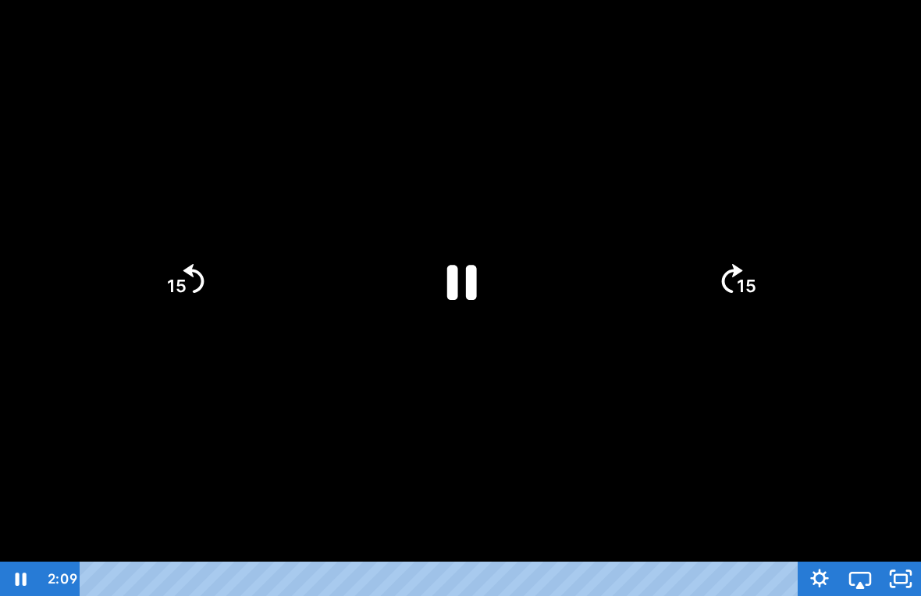
click at [482, 294] on icon "Pause" at bounding box center [461, 281] width 108 height 108
click at [694, 410] on div at bounding box center [460, 298] width 921 height 596
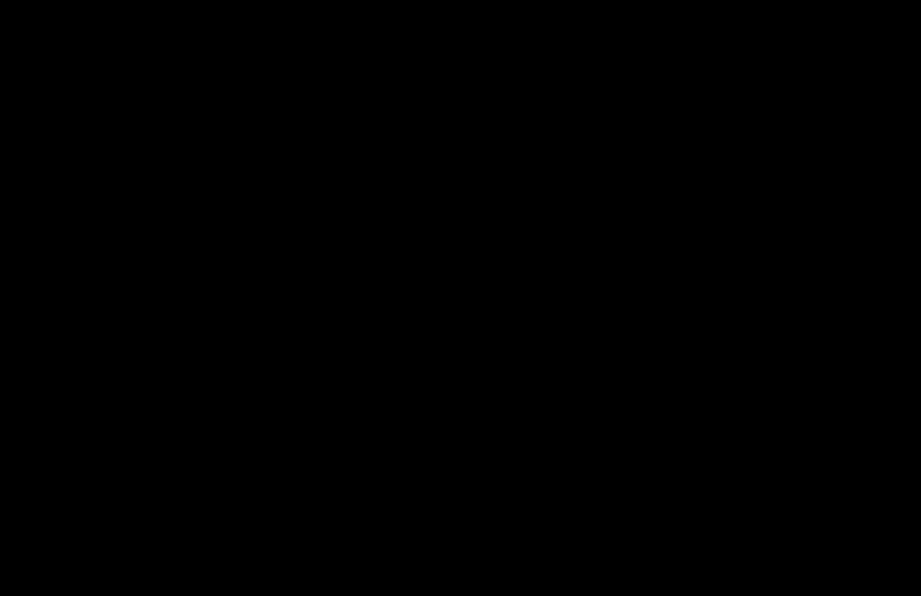
click at [492, 269] on div at bounding box center [460, 298] width 921 height 596
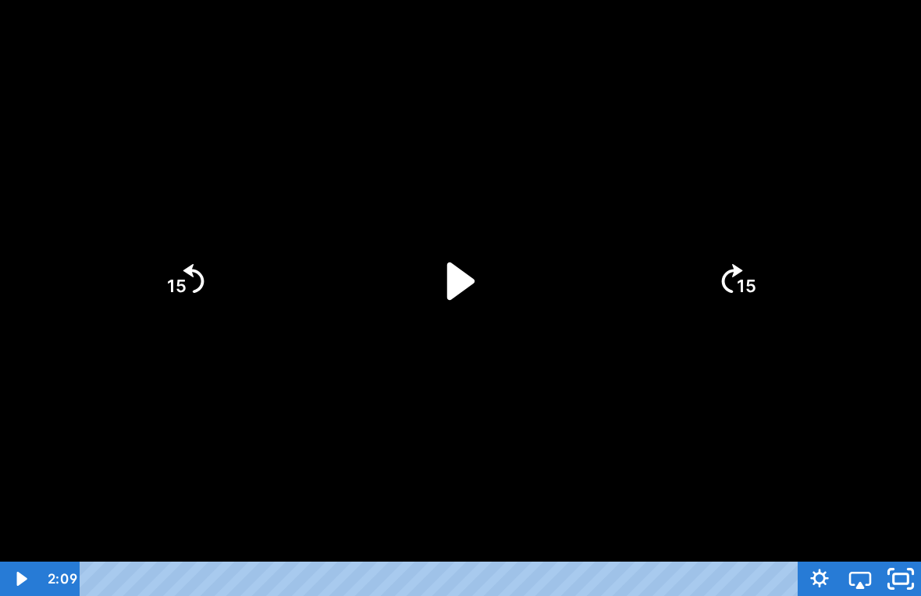
click at [899, 556] on icon "Unfullscreen" at bounding box center [901, 578] width 48 height 41
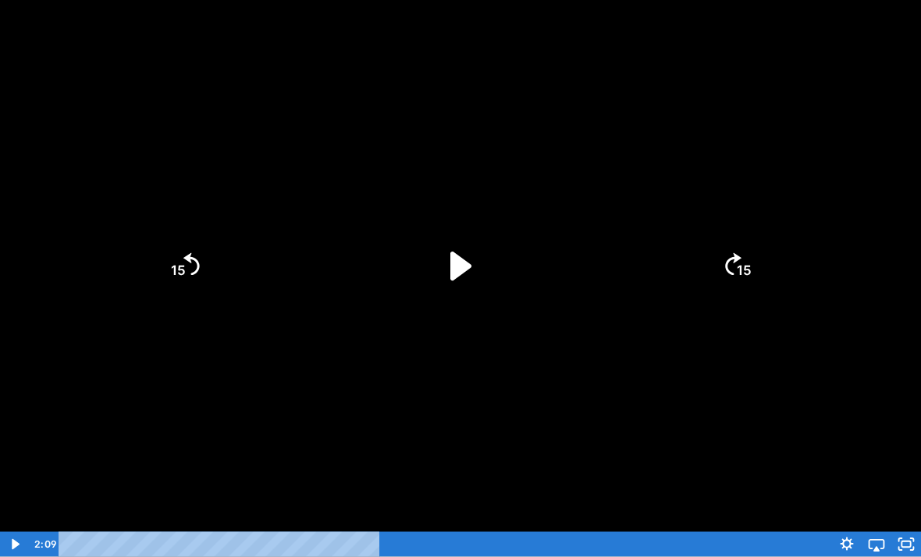
scroll to position [12, 0]
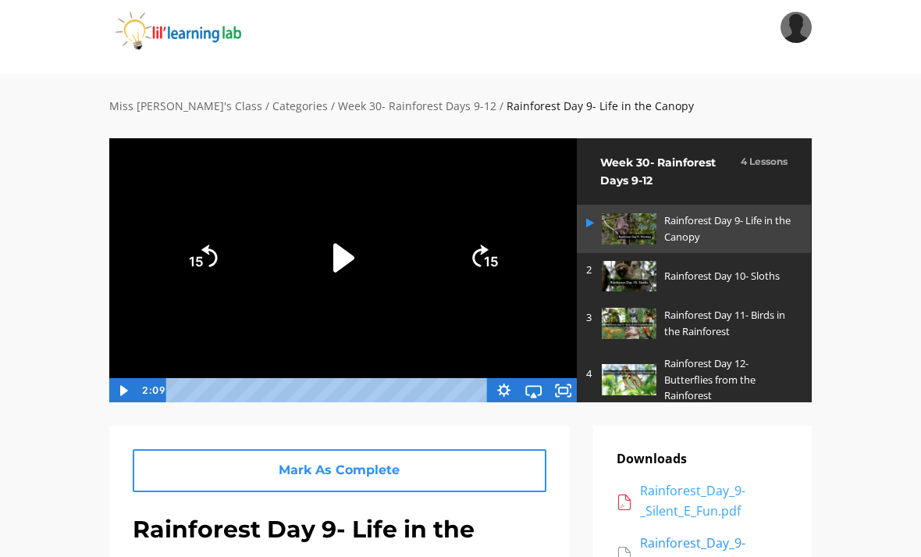
click at [703, 515] on div "Rainforest_Day_9-_Silent_E_Fun.pdf" at bounding box center [714, 501] width 148 height 40
click at [700, 504] on div "Rainforest_Day_9-_Silent_E_Fun.pdf" at bounding box center [714, 501] width 148 height 40
click at [700, 501] on div "Rainforest_Day_9-_Silent_E_Fun.pdf" at bounding box center [714, 501] width 148 height 40
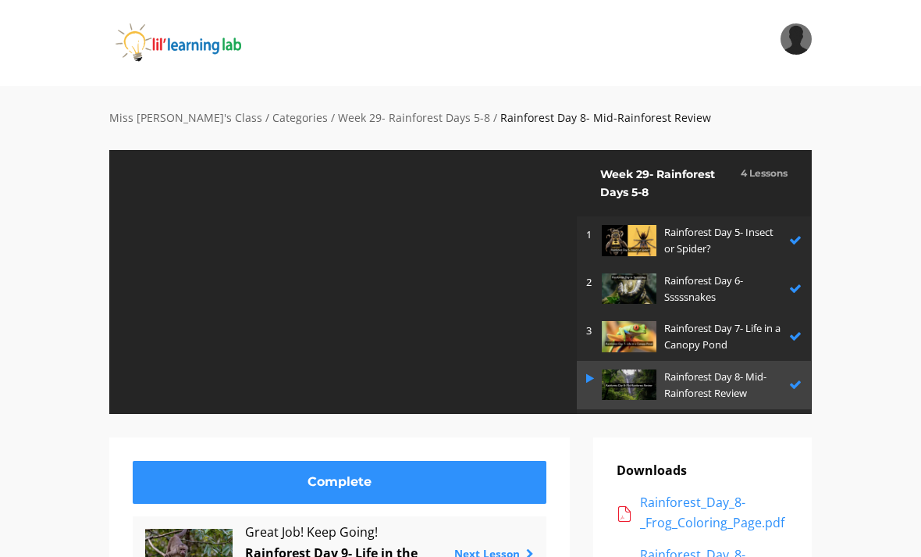
scroll to position [33, 0]
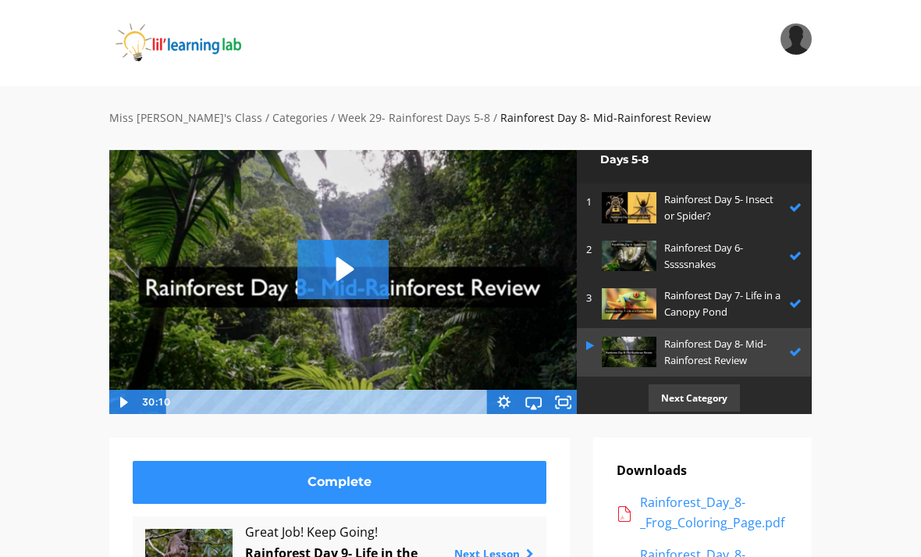
click at [339, 251] on icon "Play Video: sites/2147505858/video/J4wa2kA8SRi0fhMU02iJ_Rainforest_Day_8-_Mid-R…" at bounding box center [342, 269] width 91 height 59
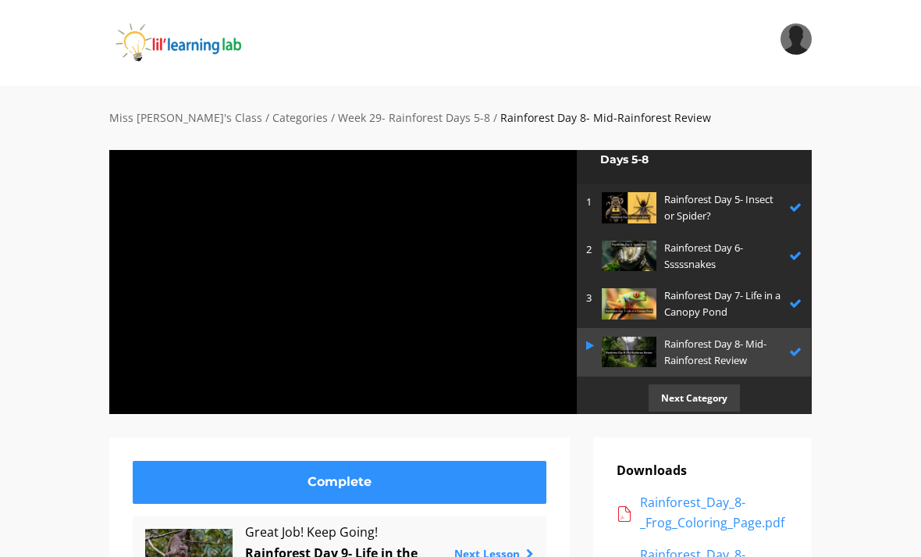
click at [477, 324] on div at bounding box center [343, 281] width 469 height 265
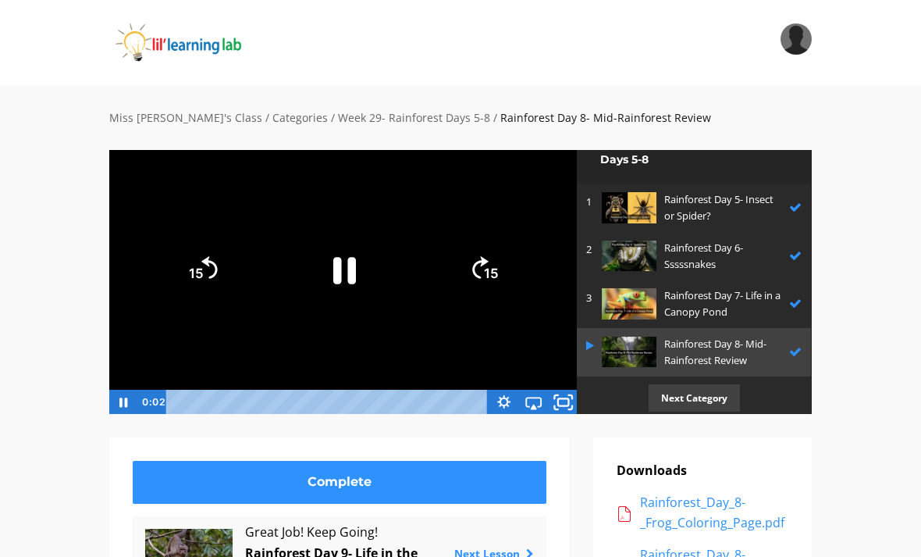
click at [575, 406] on icon "Fullscreen" at bounding box center [564, 401] width 36 height 30
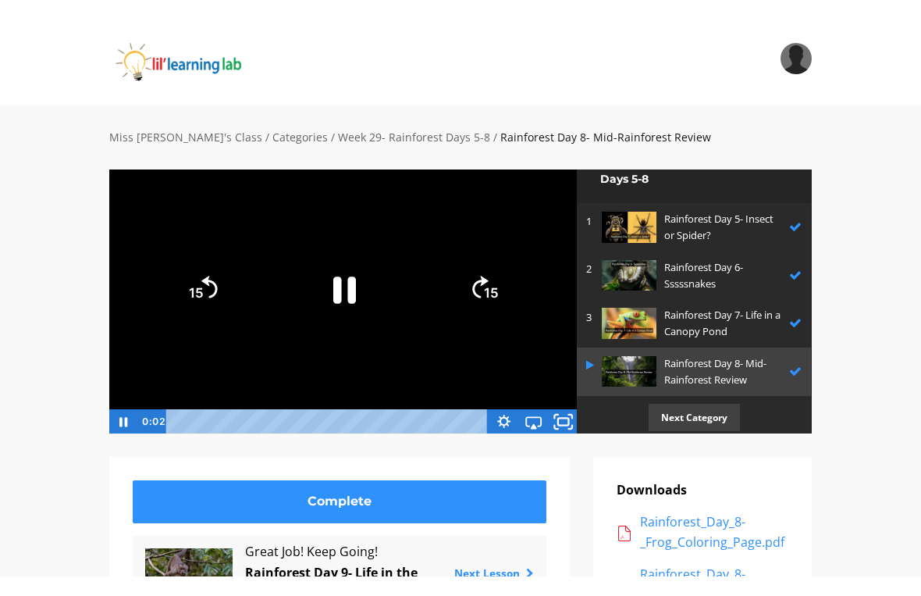
scroll to position [19, 0]
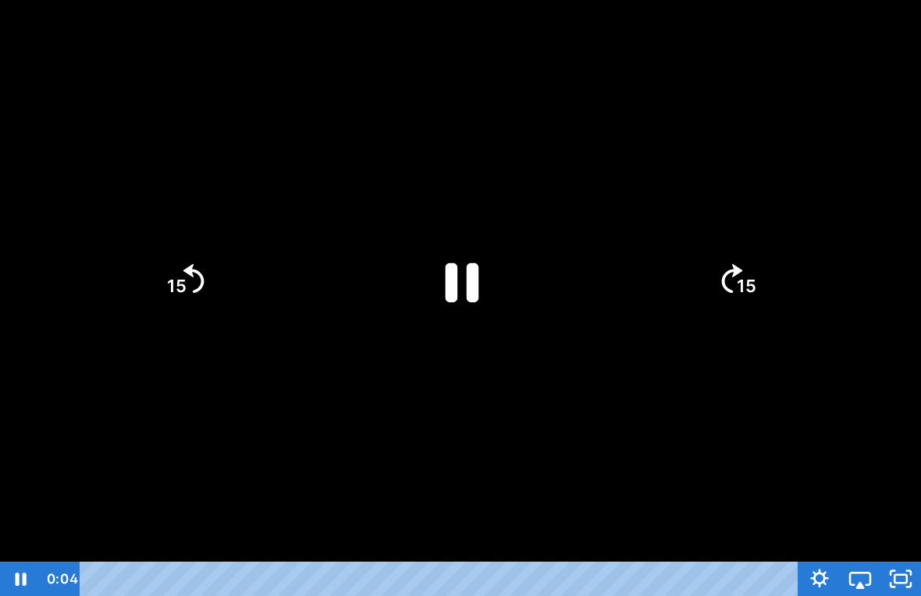
click at [457, 284] on icon "Pause" at bounding box center [463, 281] width 34 height 39
click at [423, 276] on icon "Play Video" at bounding box center [461, 280] width 121 height 121
click at [753, 272] on icon "15" at bounding box center [737, 280] width 75 height 75
click at [763, 281] on icon "15" at bounding box center [737, 280] width 75 height 75
click at [196, 290] on icon "15" at bounding box center [184, 280] width 75 height 75
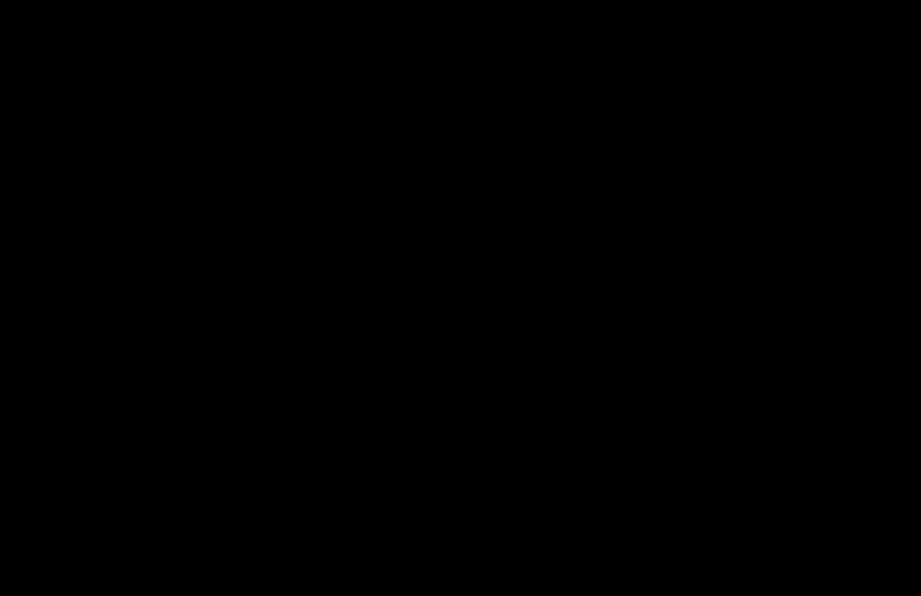
click at [807, 522] on div at bounding box center [460, 298] width 921 height 596
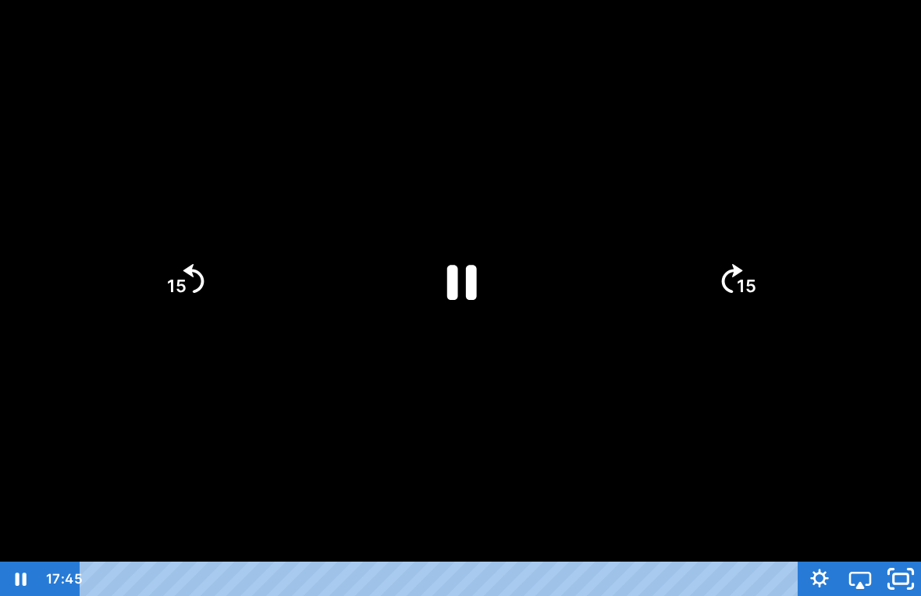
click at [902, 556] on icon "Unfullscreen" at bounding box center [901, 578] width 48 height 41
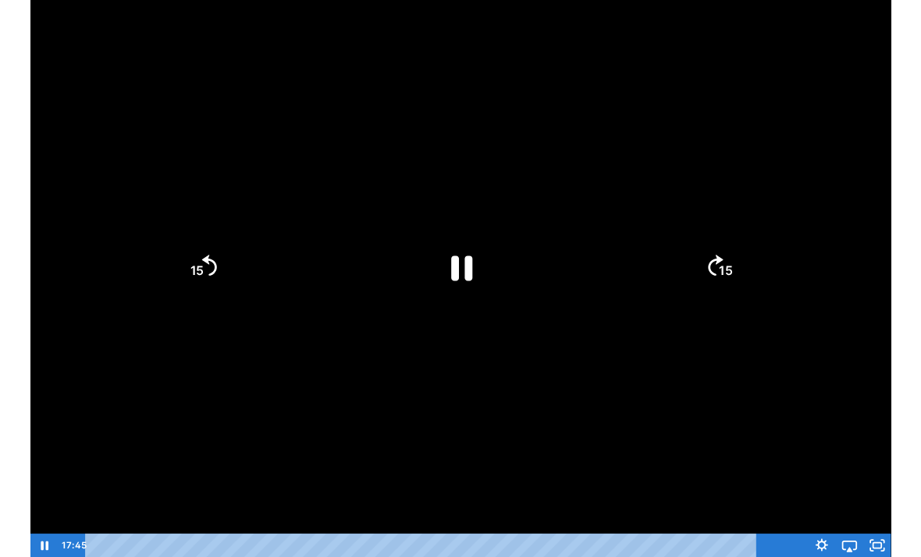
scroll to position [0, 0]
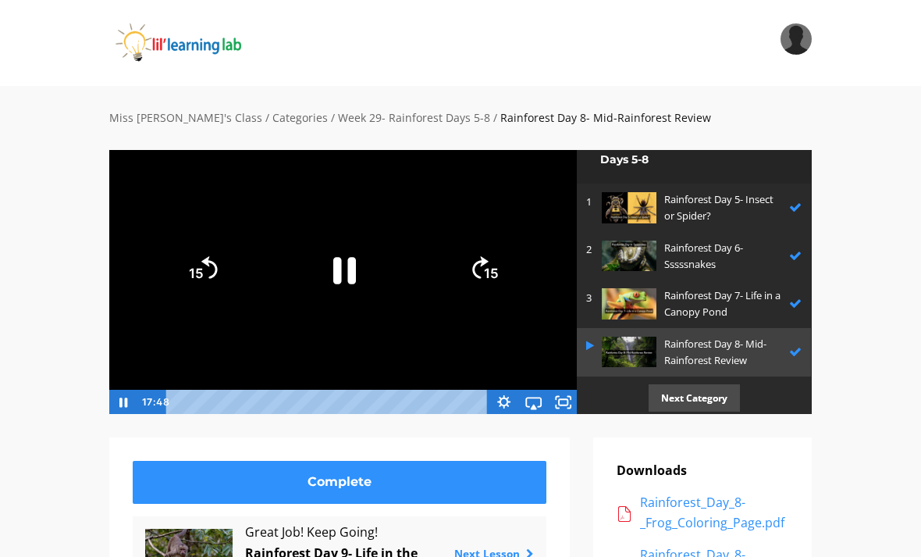
click at [708, 392] on p "Next Category" at bounding box center [694, 397] width 91 height 27
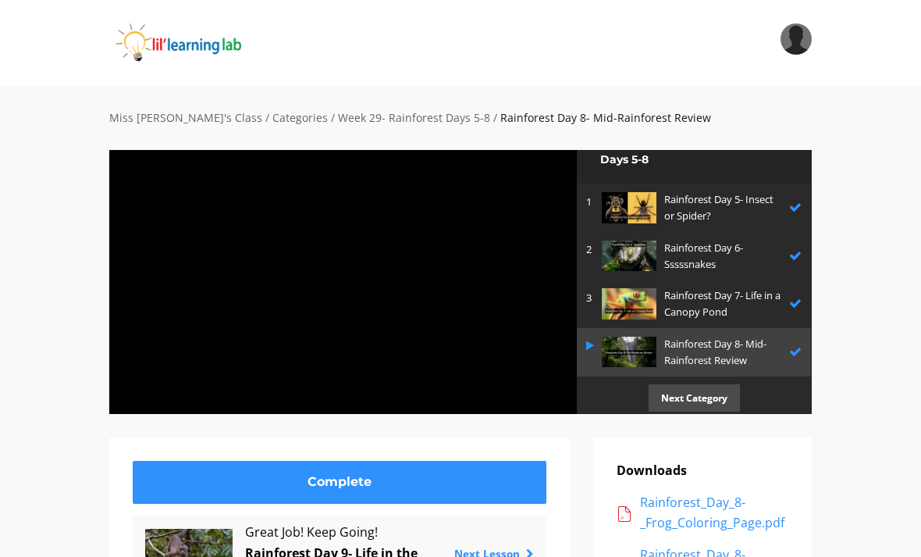
click at [703, 392] on p "Next Category" at bounding box center [694, 397] width 91 height 27
click at [693, 391] on p "Next Category" at bounding box center [694, 397] width 91 height 27
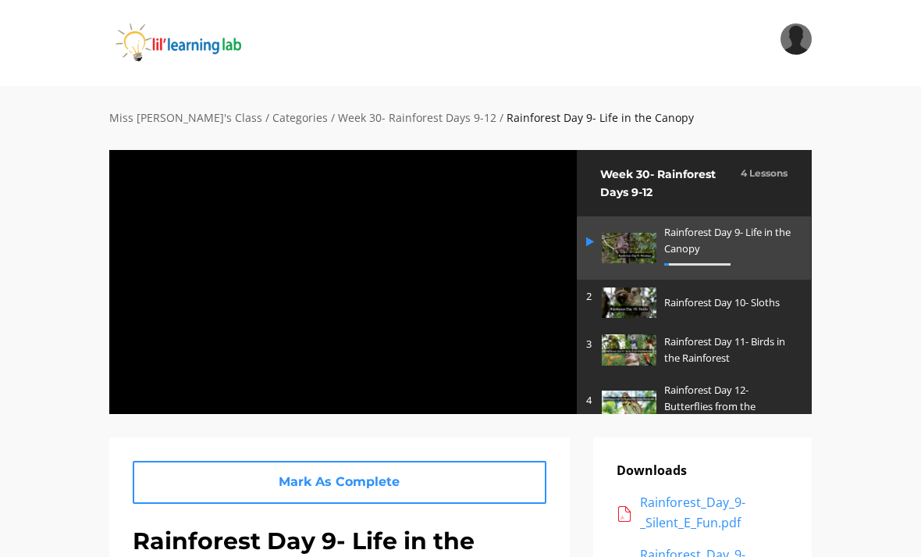
click at [393, 291] on div at bounding box center [343, 281] width 469 height 265
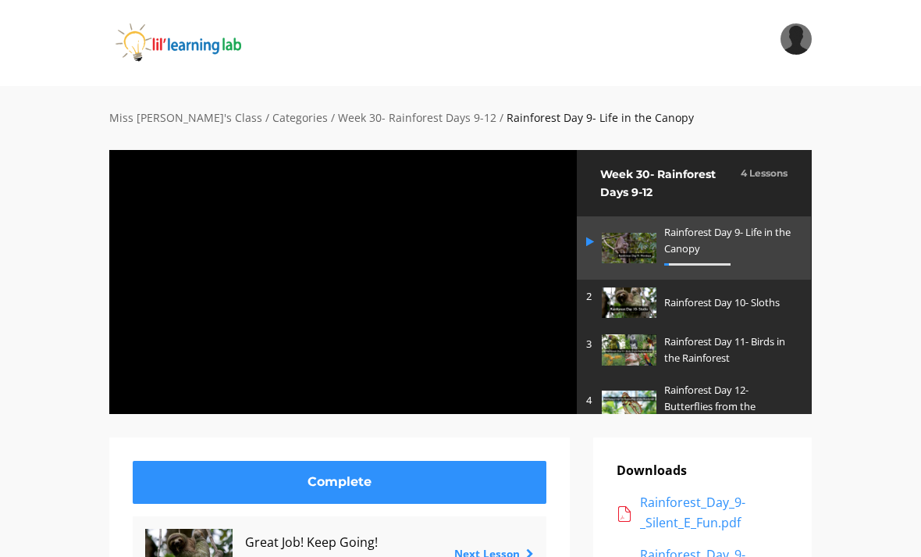
click at [642, 302] on img at bounding box center [629, 302] width 55 height 30
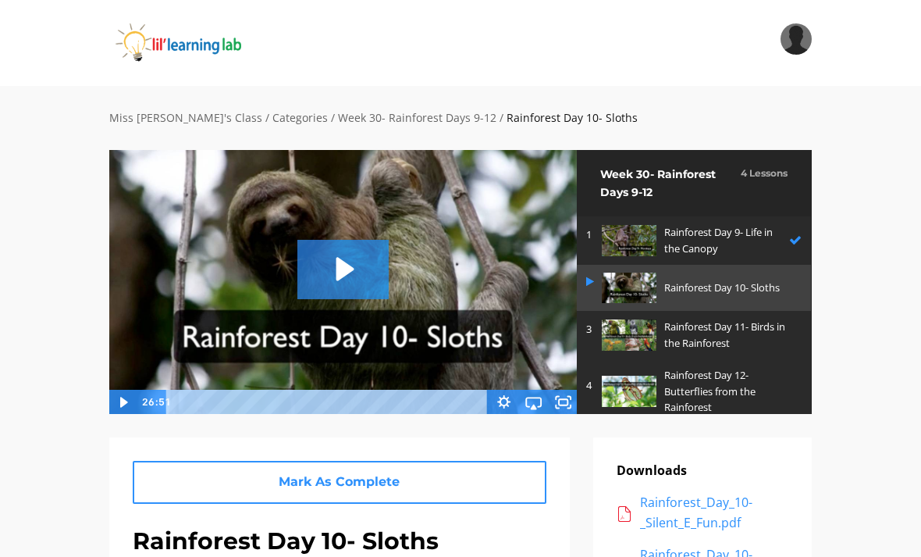
click at [340, 255] on icon "Play Video: sites/2147505858/video/A6Edvm1TRRyfd2U12ywf_Rainforest_Day_10-_Slot…" at bounding box center [342, 269] width 91 height 59
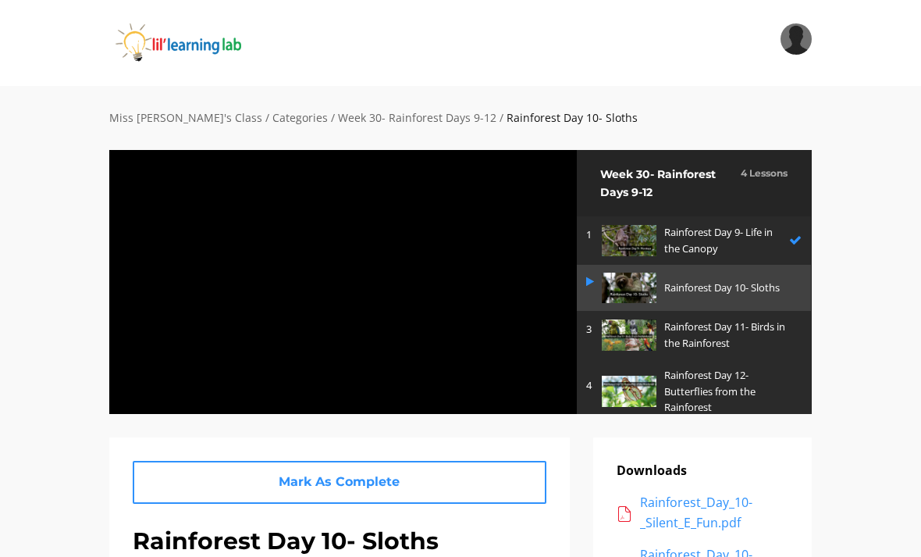
click at [365, 315] on div at bounding box center [343, 281] width 469 height 265
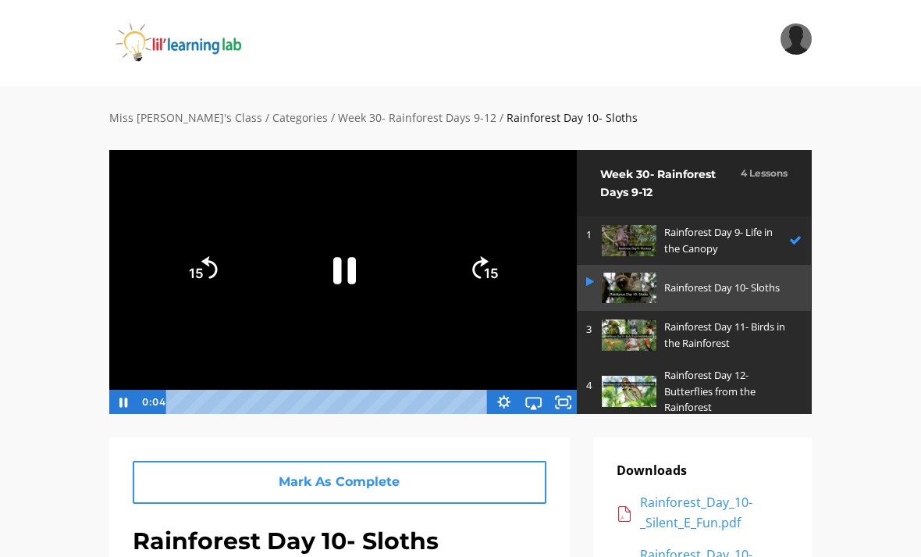
click at [344, 272] on icon "Pause" at bounding box center [343, 269] width 82 height 82
click at [667, 235] on p "Rainforest Day 9- Life in the Canopy" at bounding box center [722, 240] width 117 height 33
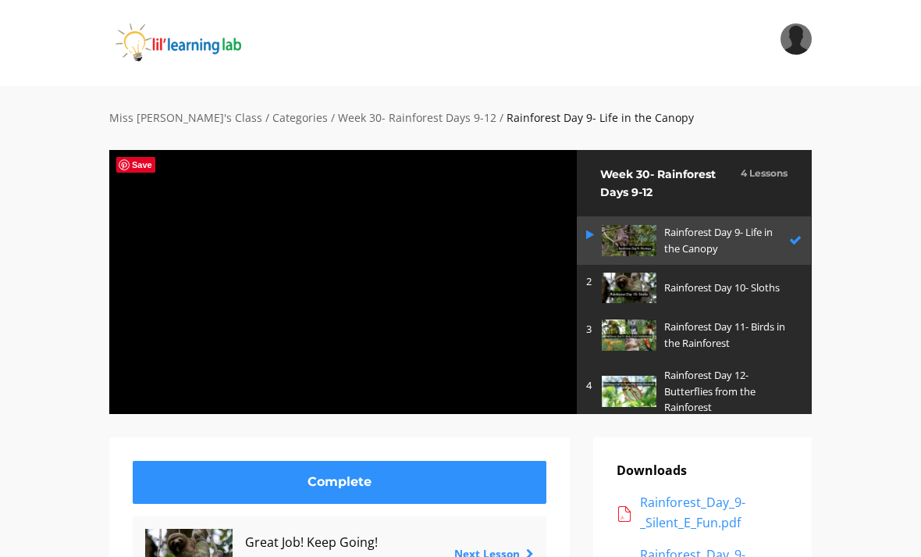
click at [336, 263] on div at bounding box center [343, 281] width 469 height 265
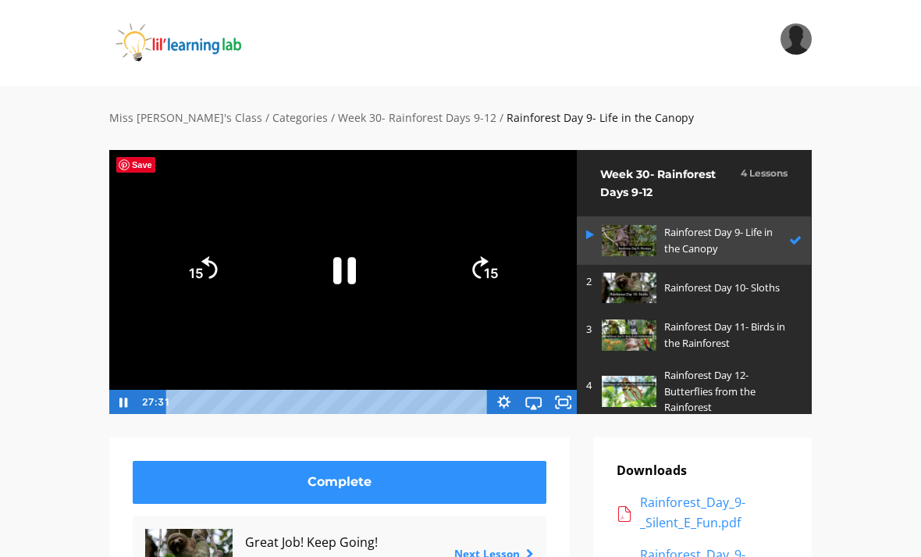
click at [337, 265] on icon "Pause" at bounding box center [344, 270] width 23 height 27
click at [563, 406] on icon "Fullscreen" at bounding box center [564, 401] width 36 height 30
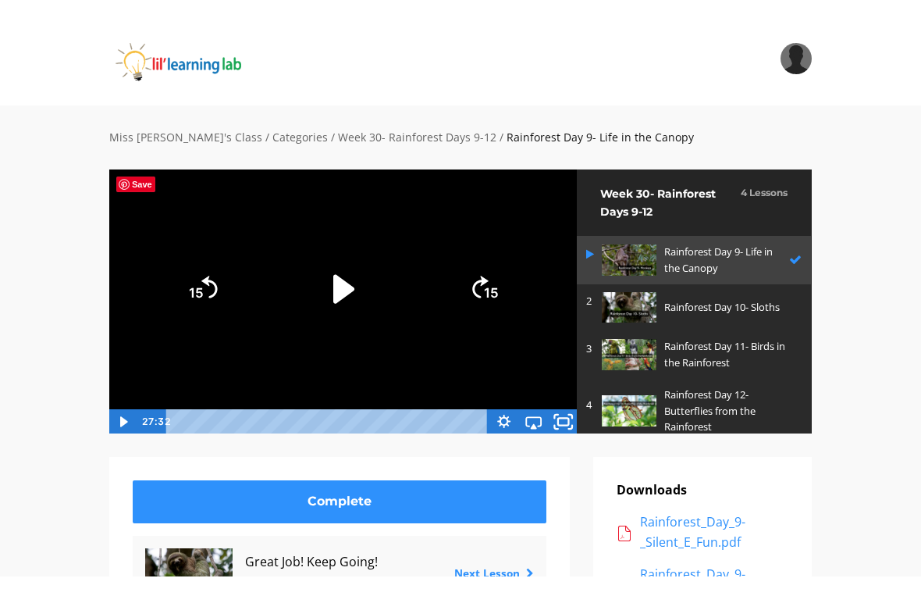
scroll to position [19, 0]
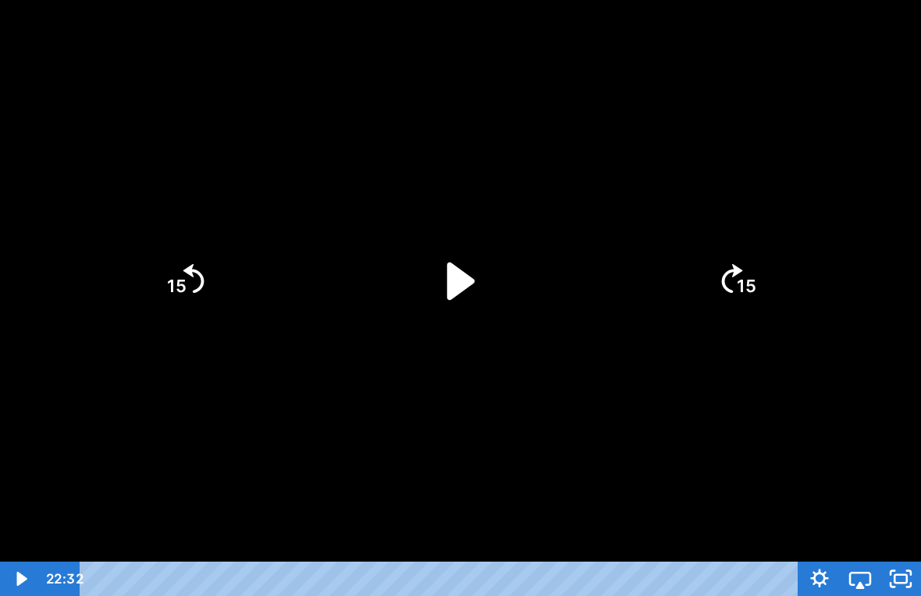
click at [451, 288] on icon "Play Video" at bounding box center [460, 280] width 27 height 37
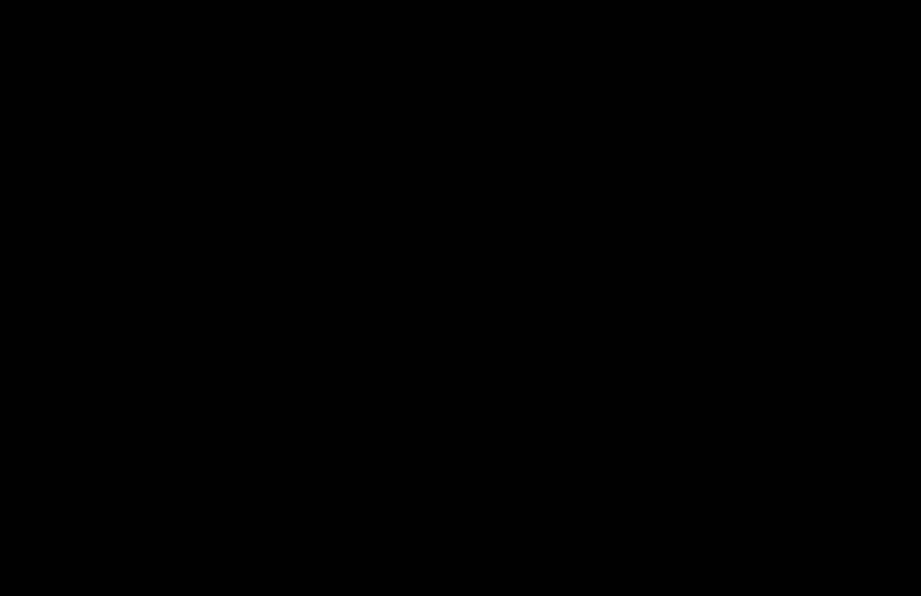
click at [618, 458] on div at bounding box center [460, 298] width 921 height 596
drag, startPoint x: 250, startPoint y: 495, endPoint x: 249, endPoint y: 508, distance: 12.5
click at [250, 495] on div at bounding box center [460, 298] width 921 height 596
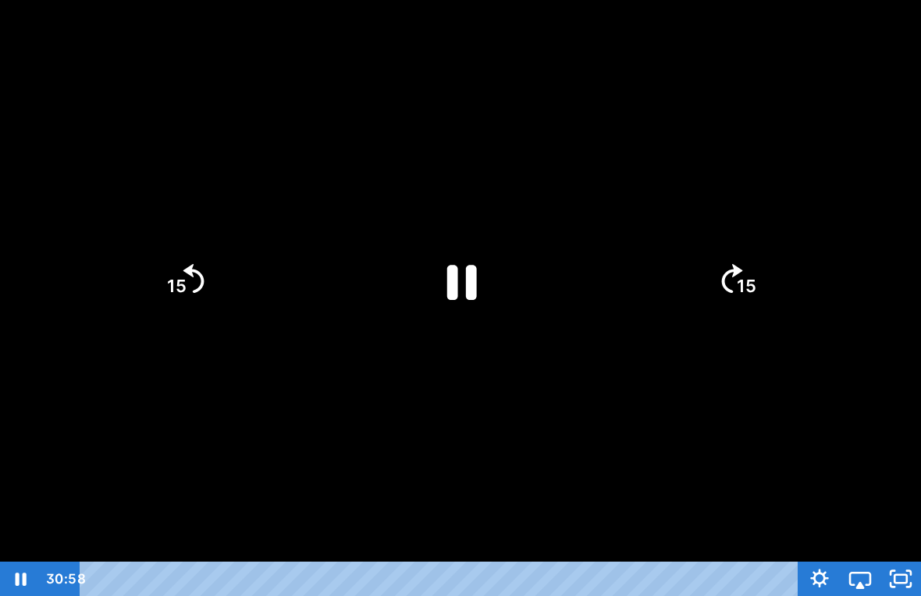
click at [344, 453] on div at bounding box center [460, 298] width 921 height 596
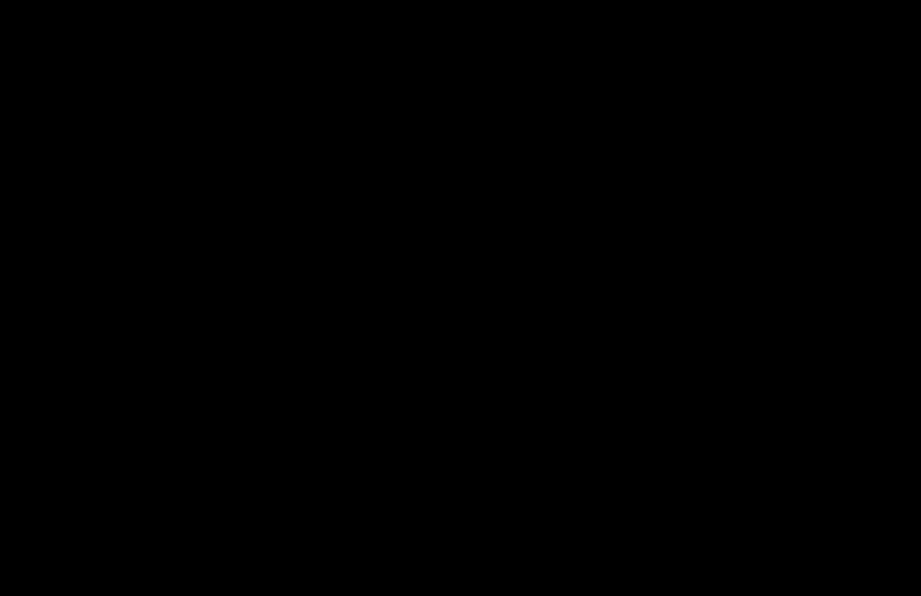
click at [584, 281] on div at bounding box center [460, 298] width 921 height 596
click at [865, 530] on div at bounding box center [460, 298] width 921 height 596
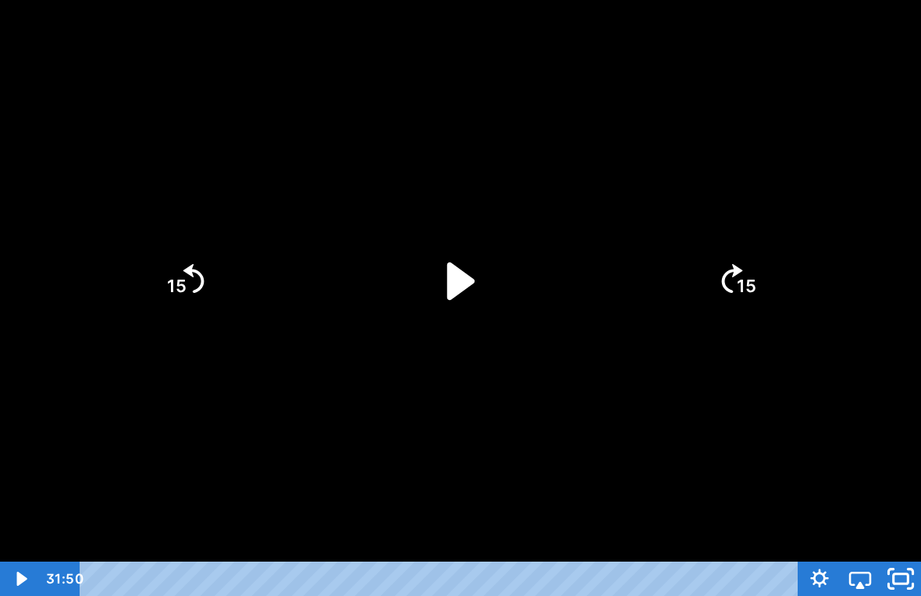
click at [905, 556] on icon "Unfullscreen" at bounding box center [901, 578] width 48 height 41
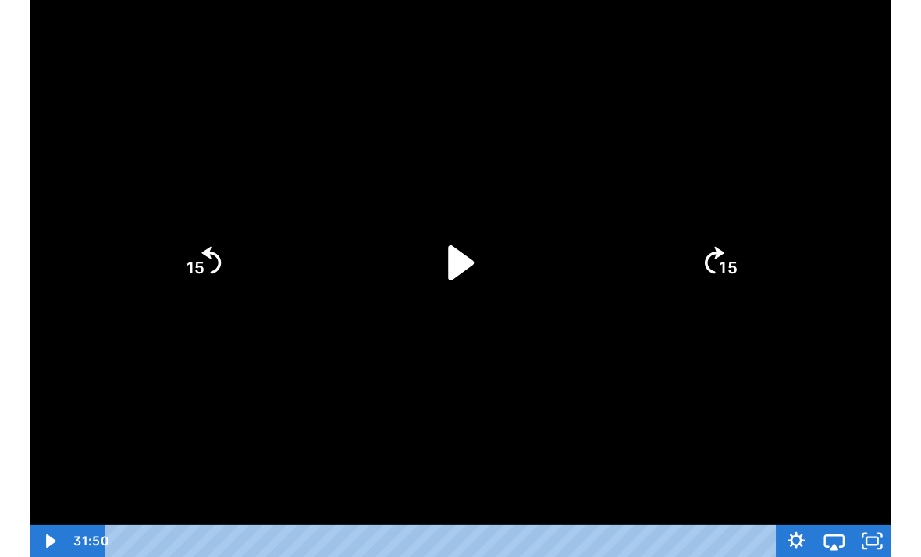
scroll to position [0, 0]
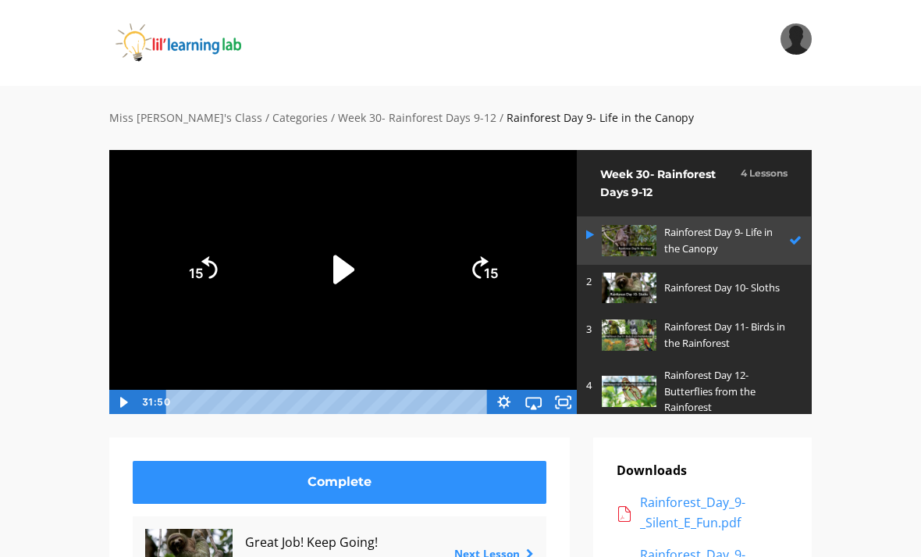
click at [682, 280] on p "Rainforest Day 10- Sloths" at bounding box center [729, 288] width 130 height 16
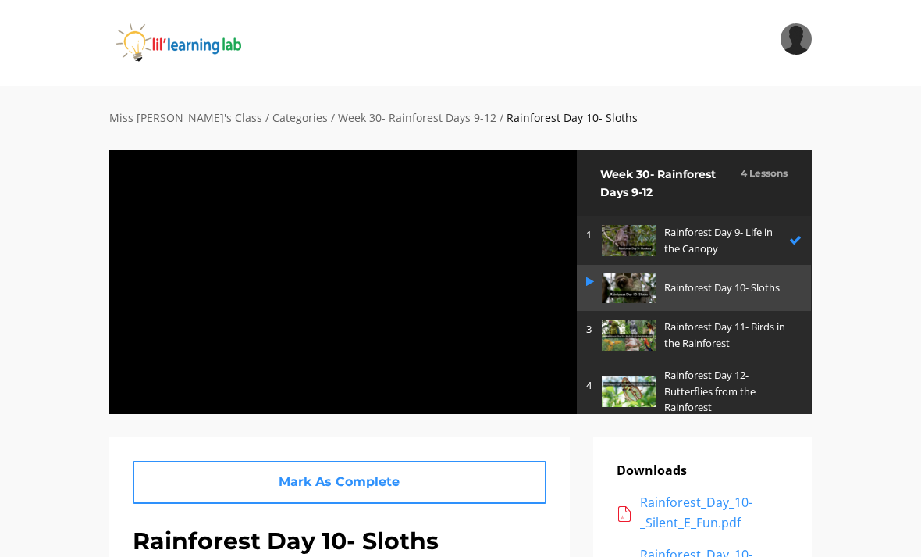
click at [543, 319] on div at bounding box center [343, 281] width 469 height 265
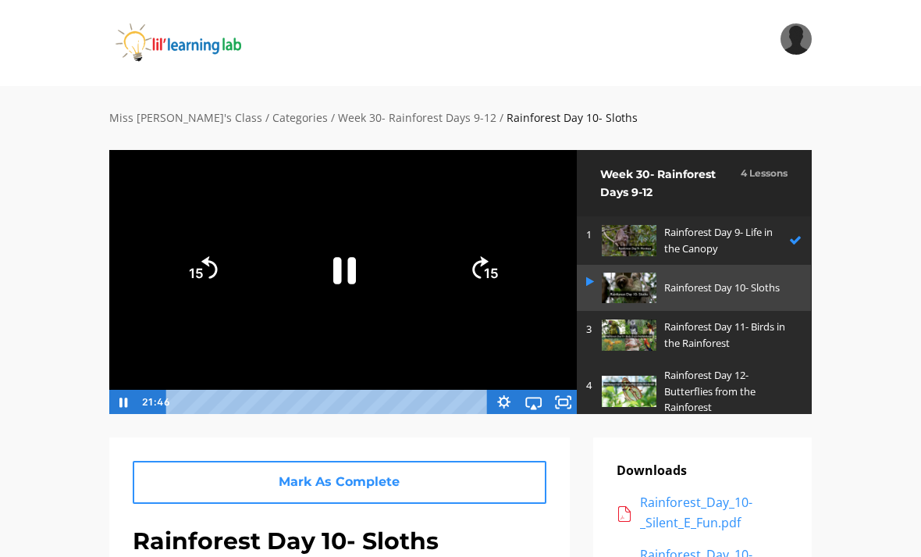
click at [560, 395] on icon "Fullscreen" at bounding box center [563, 402] width 30 height 25
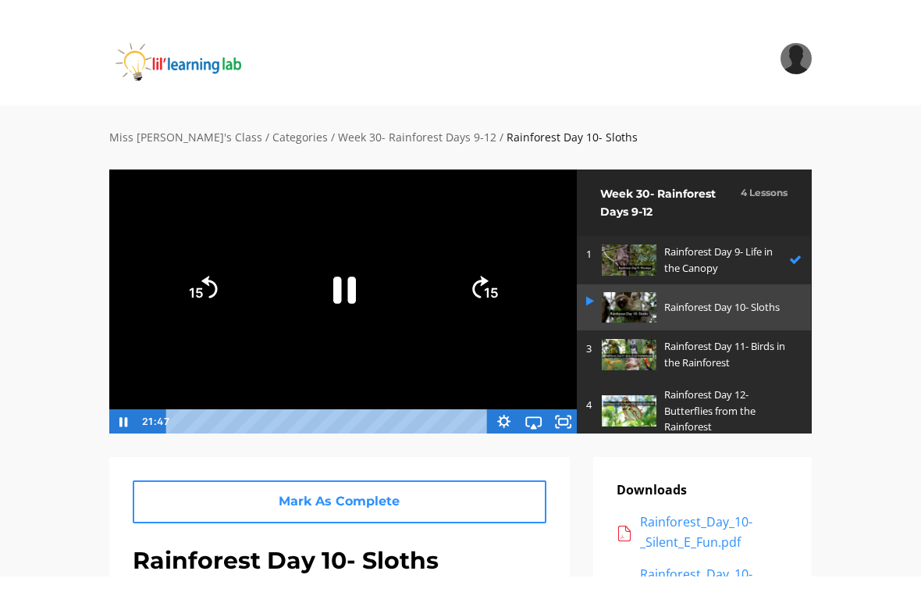
scroll to position [19, 0]
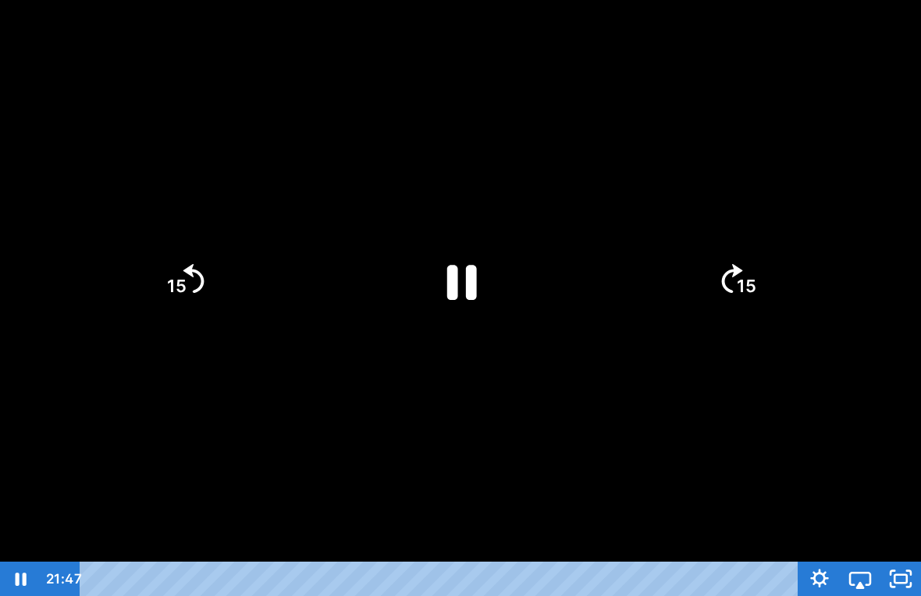
click at [192, 248] on icon "15" at bounding box center [184, 280] width 75 height 75
click at [183, 294] on text "15" at bounding box center [177, 286] width 20 height 20
click at [178, 296] on icon "15" at bounding box center [184, 280] width 75 height 75
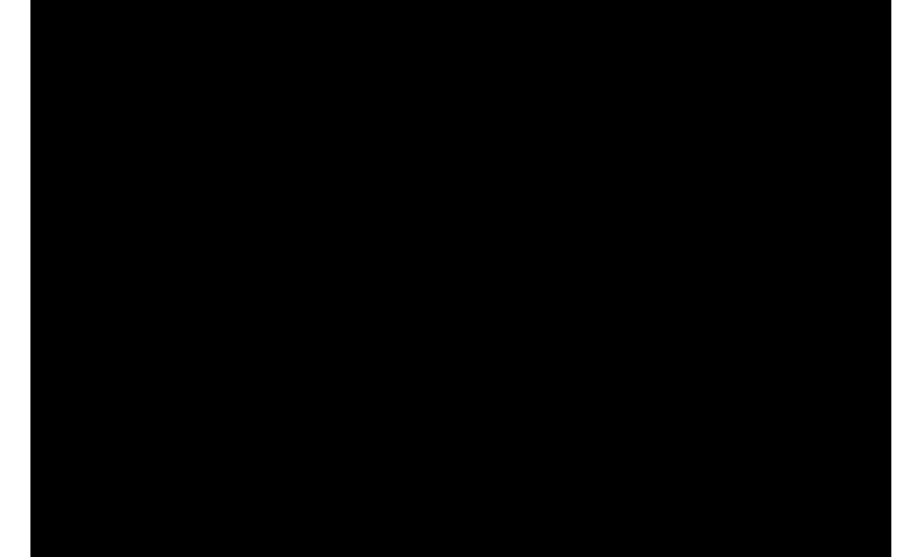
scroll to position [0, 0]
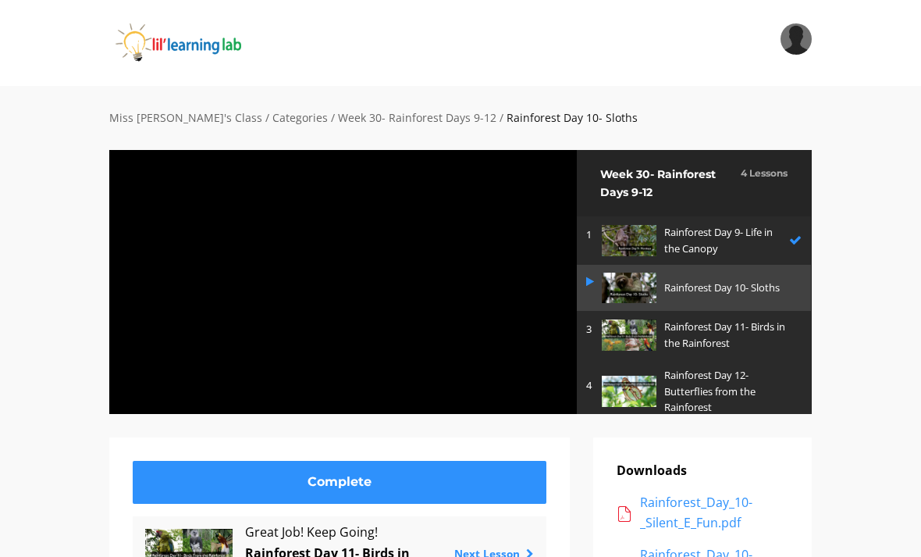
click at [475, 294] on div at bounding box center [343, 281] width 469 height 265
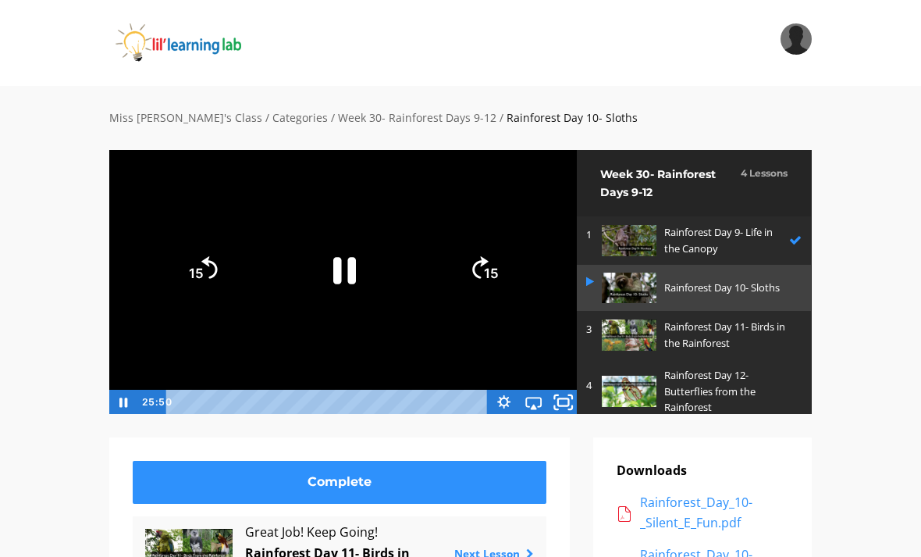
click at [572, 390] on icon "Fullscreen" at bounding box center [564, 401] width 36 height 30
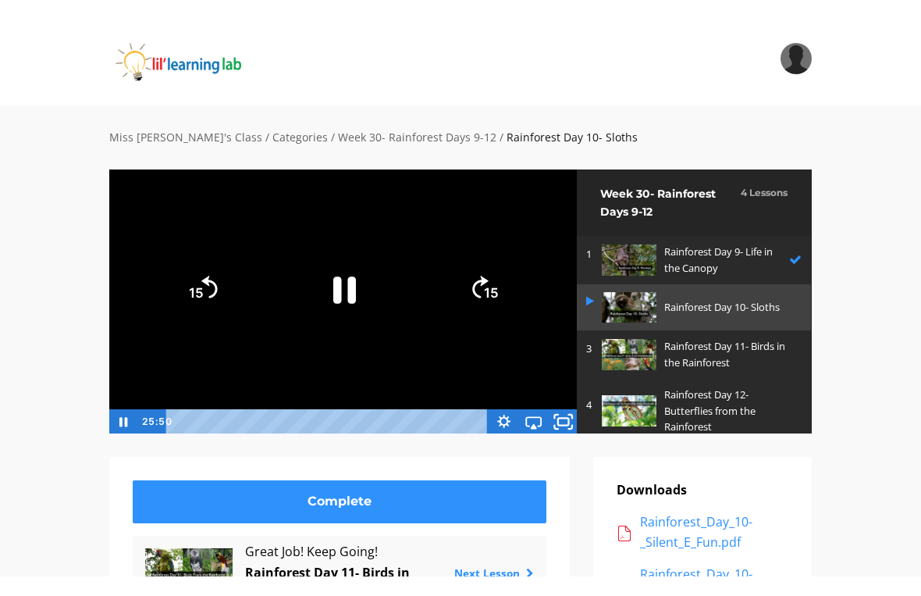
scroll to position [19, 0]
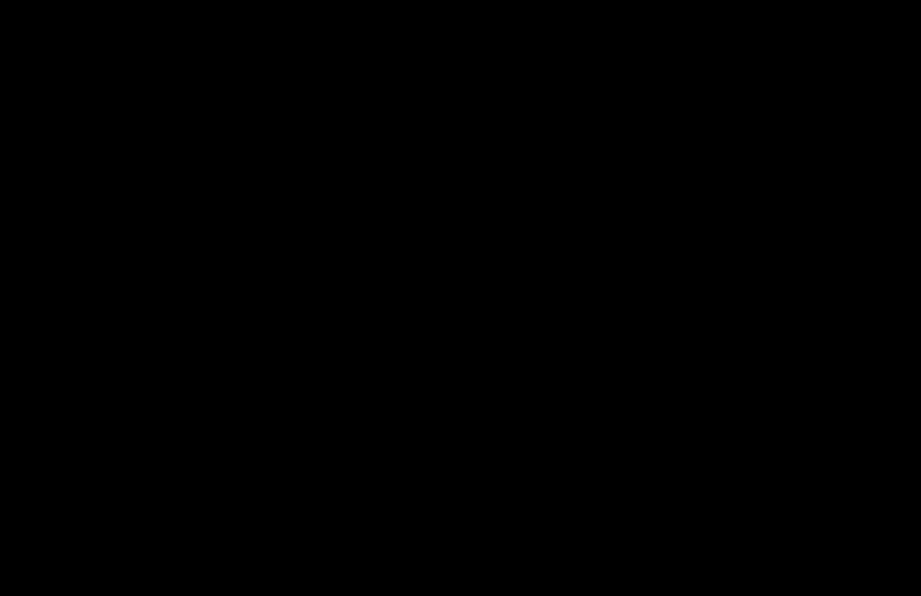
click at [217, 513] on div at bounding box center [460, 298] width 921 height 596
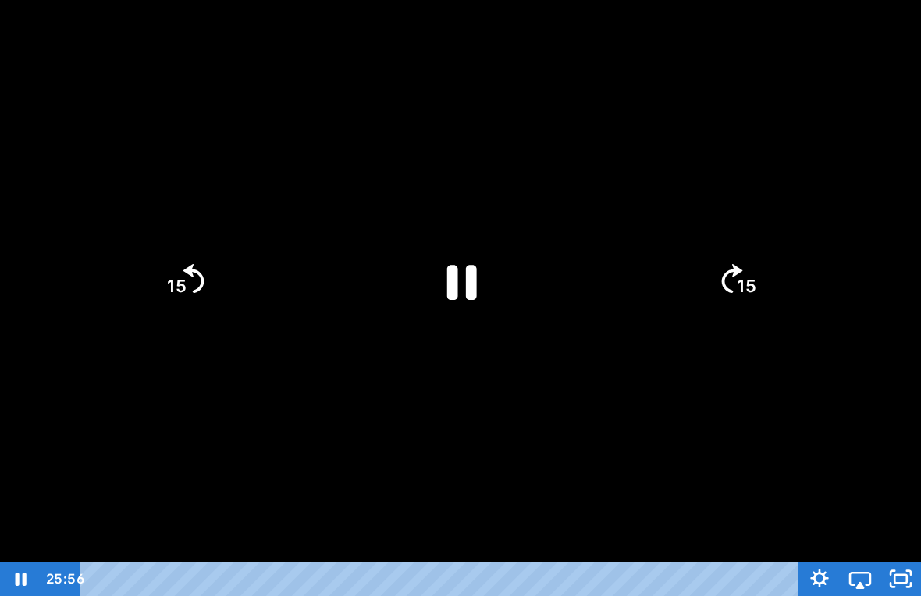
click at [101, 458] on div at bounding box center [460, 298] width 921 height 596
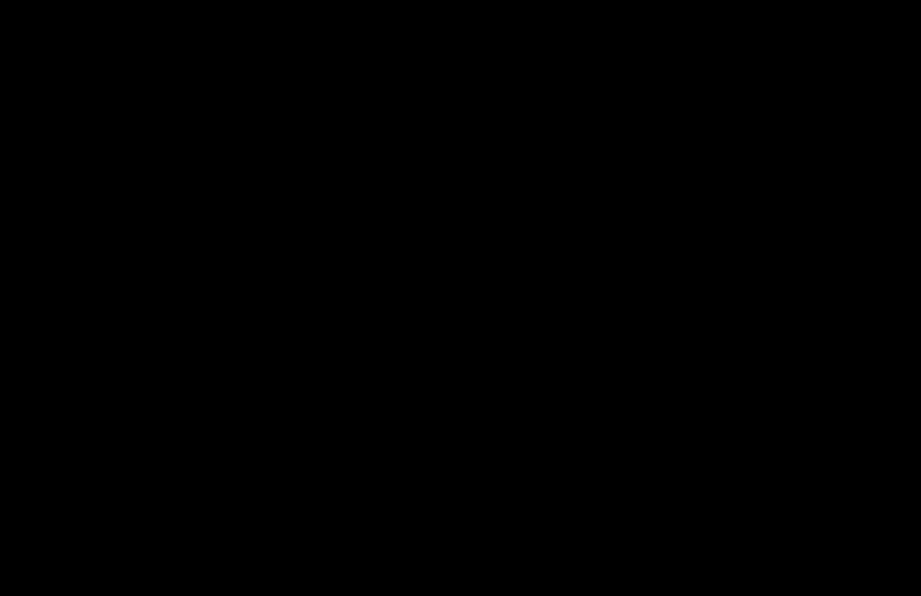
click at [474, 347] on div at bounding box center [460, 298] width 921 height 596
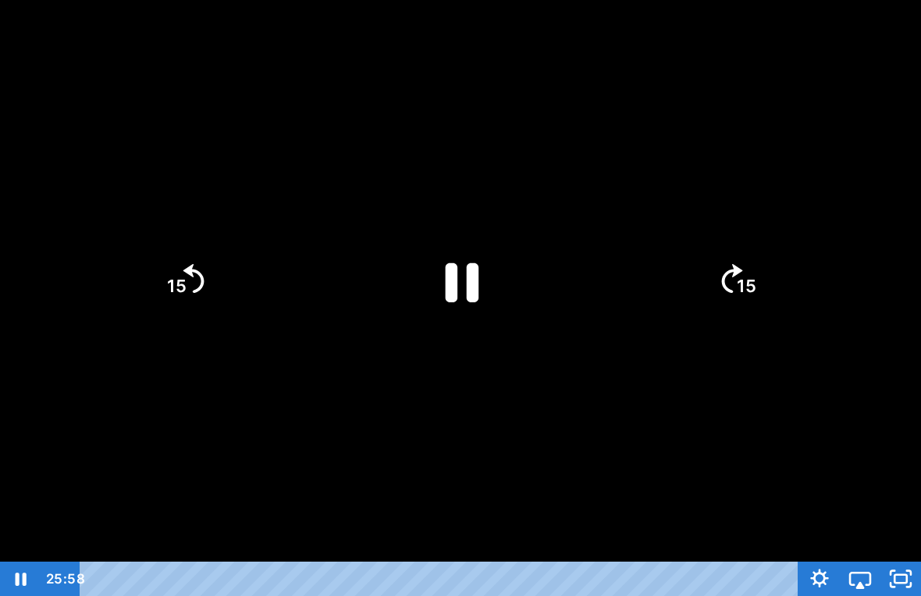
click at [478, 290] on icon "Pause" at bounding box center [461, 280] width 121 height 121
click at [466, 290] on icon "Play Video" at bounding box center [461, 281] width 108 height 108
click at [633, 364] on div at bounding box center [460, 298] width 921 height 596
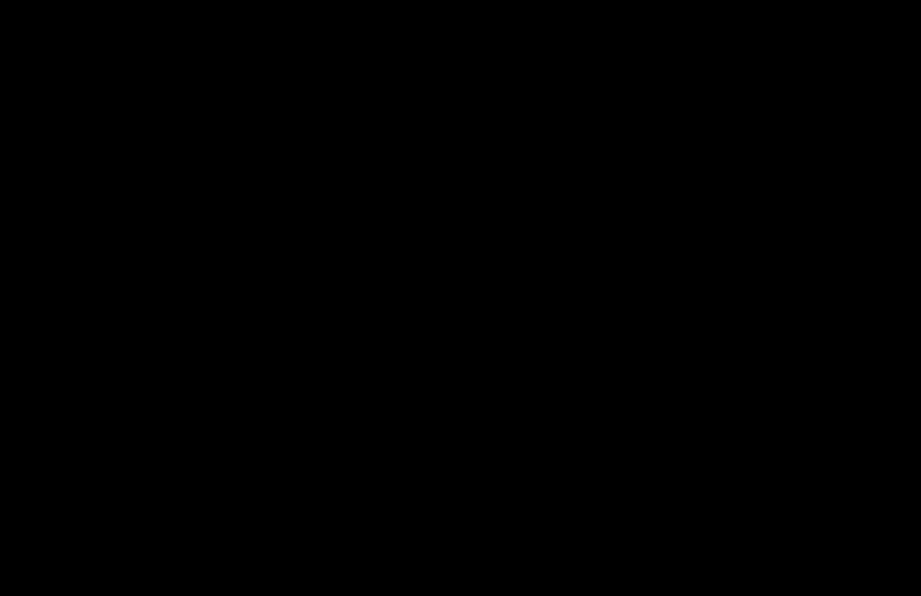
click at [483, 313] on div at bounding box center [460, 298] width 921 height 596
click at [0, 0] on icon "15" at bounding box center [0, 0] width 0 height 0
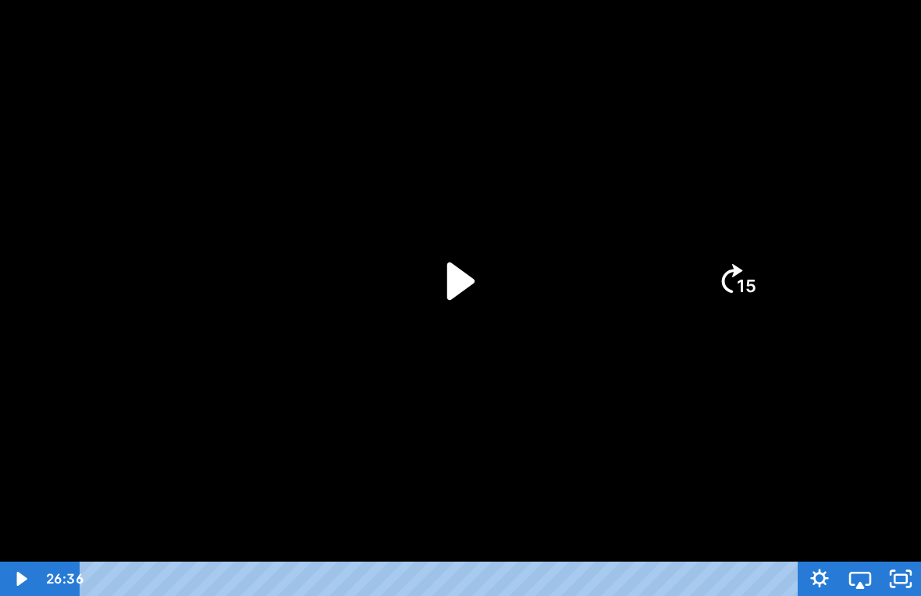
click at [203, 328] on icon "15" at bounding box center [184, 346] width 37 height 37
click at [456, 303] on icon "Play Video" at bounding box center [461, 280] width 121 height 121
click at [746, 293] on tspan "15" at bounding box center [748, 286] width 22 height 23
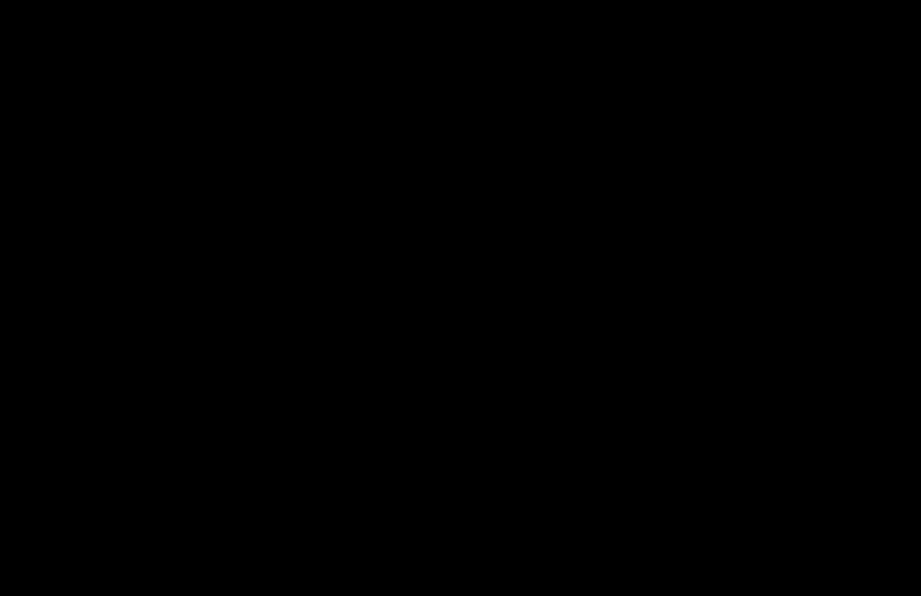
click at [873, 536] on div at bounding box center [460, 298] width 921 height 596
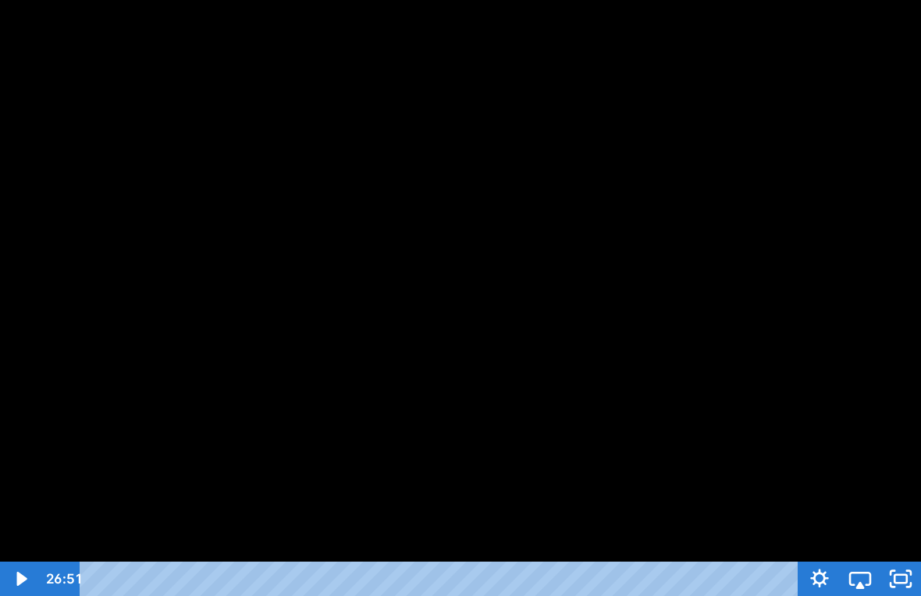
click at [901, 556] on icon "Unfullscreen" at bounding box center [901, 578] width 41 height 34
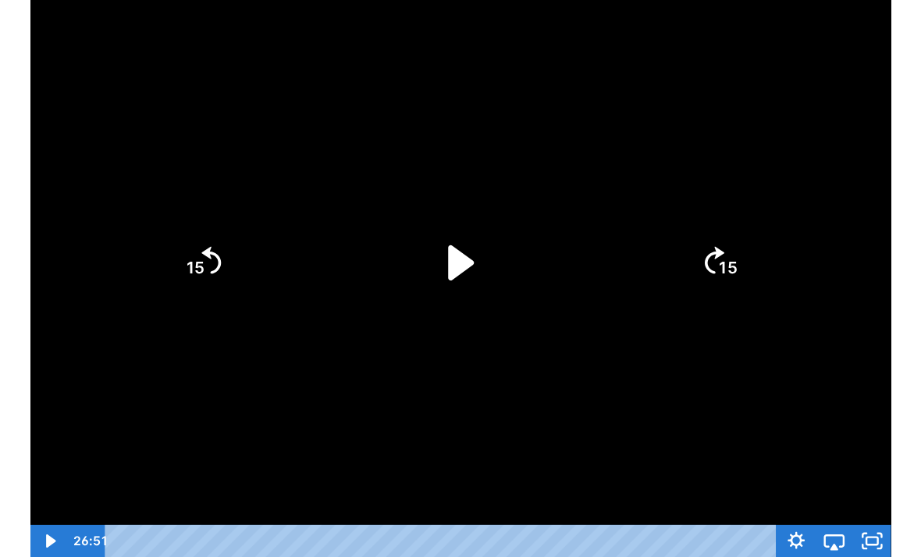
scroll to position [0, 0]
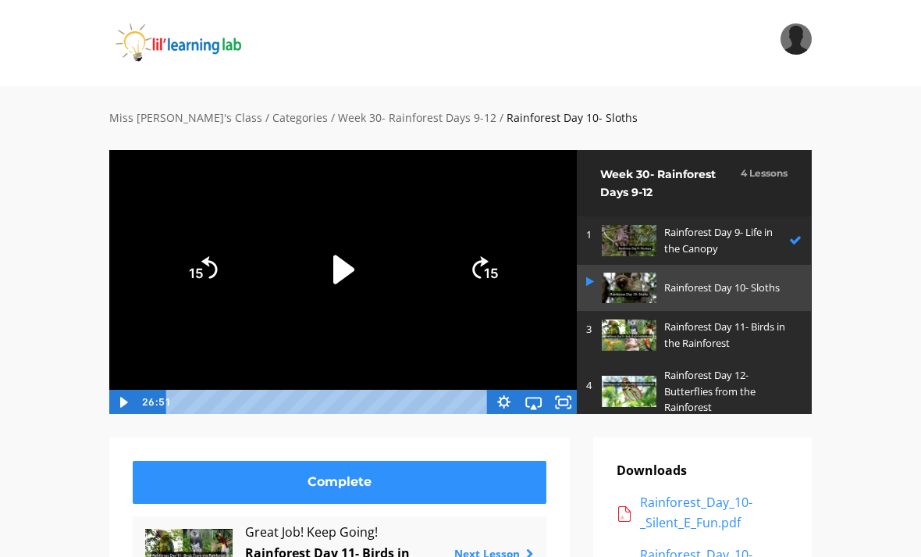
click at [683, 342] on p "Rainforest Day 11- Birds in the Rainforest" at bounding box center [729, 335] width 130 height 33
